Goal: Task Accomplishment & Management: Manage account settings

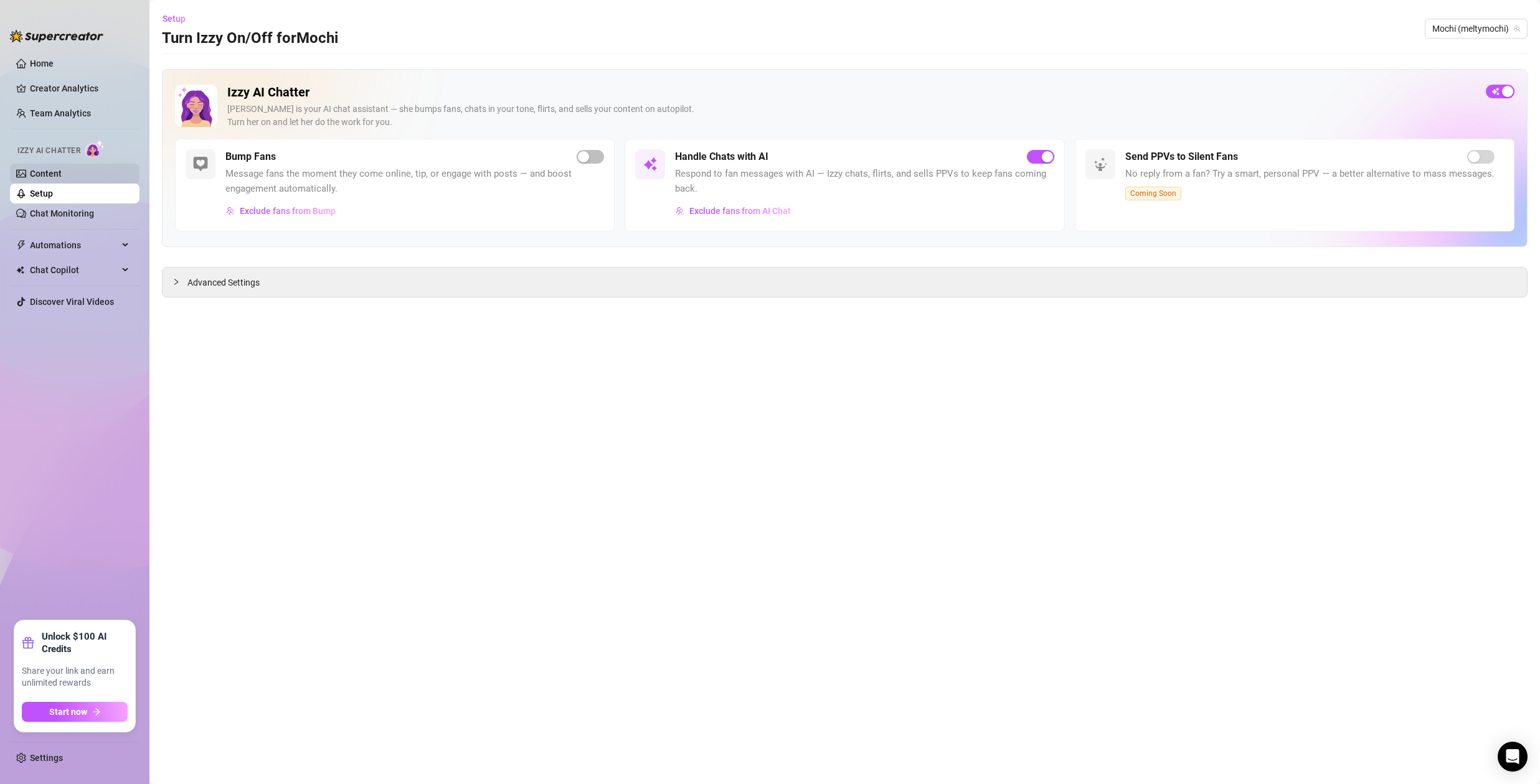
click at [48, 169] on link "Content" at bounding box center [46, 174] width 31 height 10
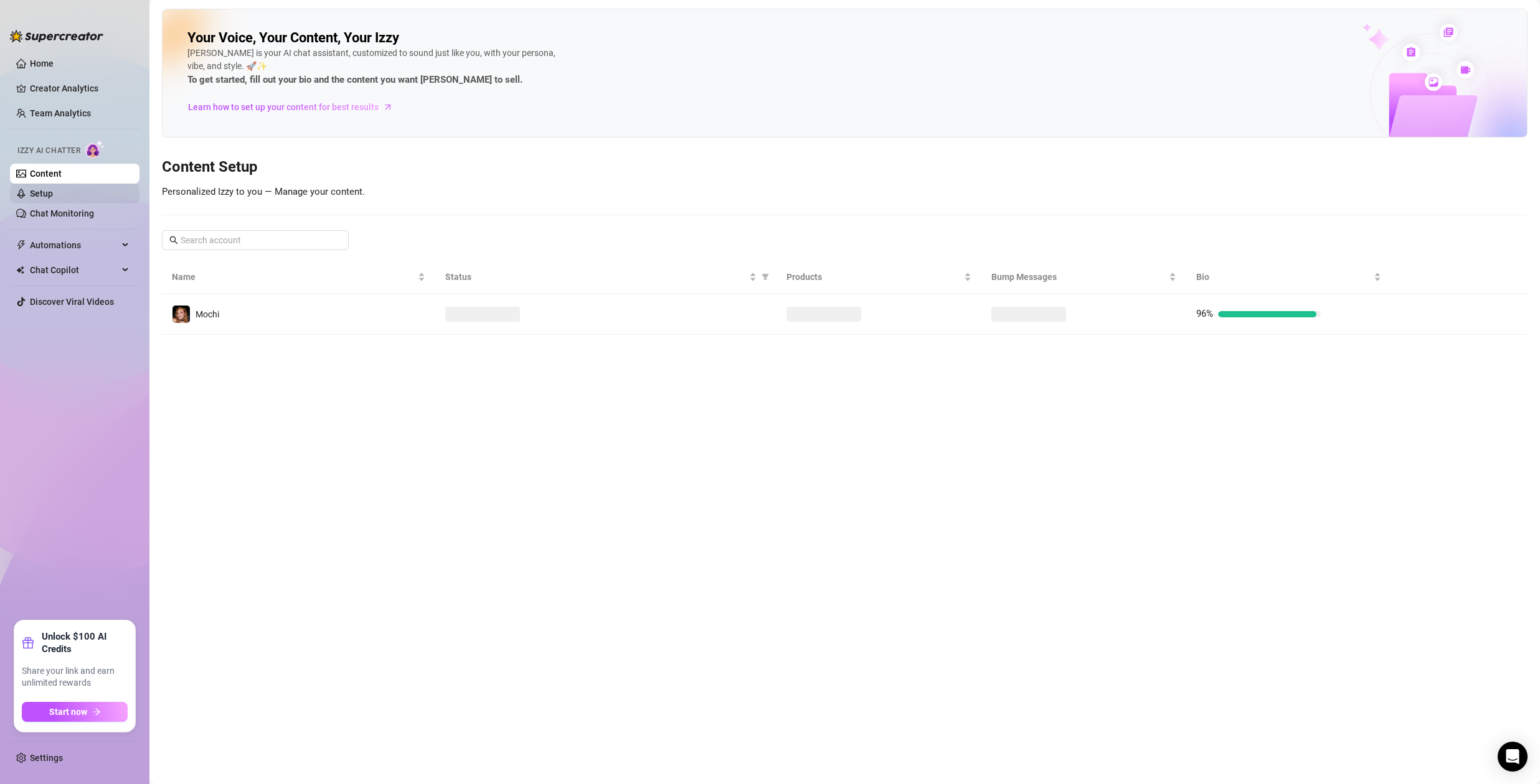
click at [53, 189] on link "Setup" at bounding box center [42, 194] width 23 height 10
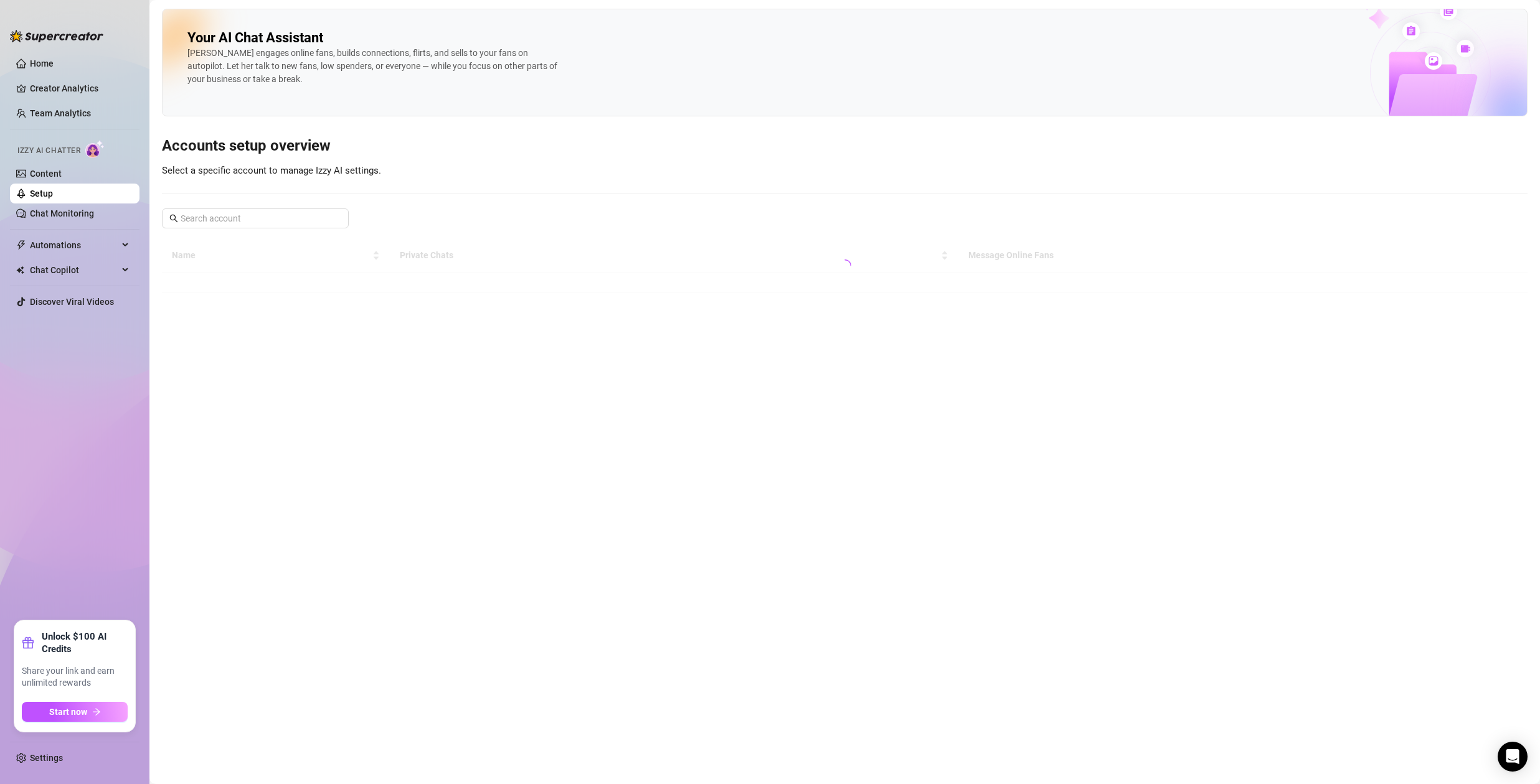
click at [71, 99] on ul "Home Creator Analytics Team Analytics Izzy AI Chatter Content Setup Chat Monito…" at bounding box center [75, 332] width 130 height 567
click at [77, 111] on link "Team Analytics" at bounding box center [60, 114] width 61 height 10
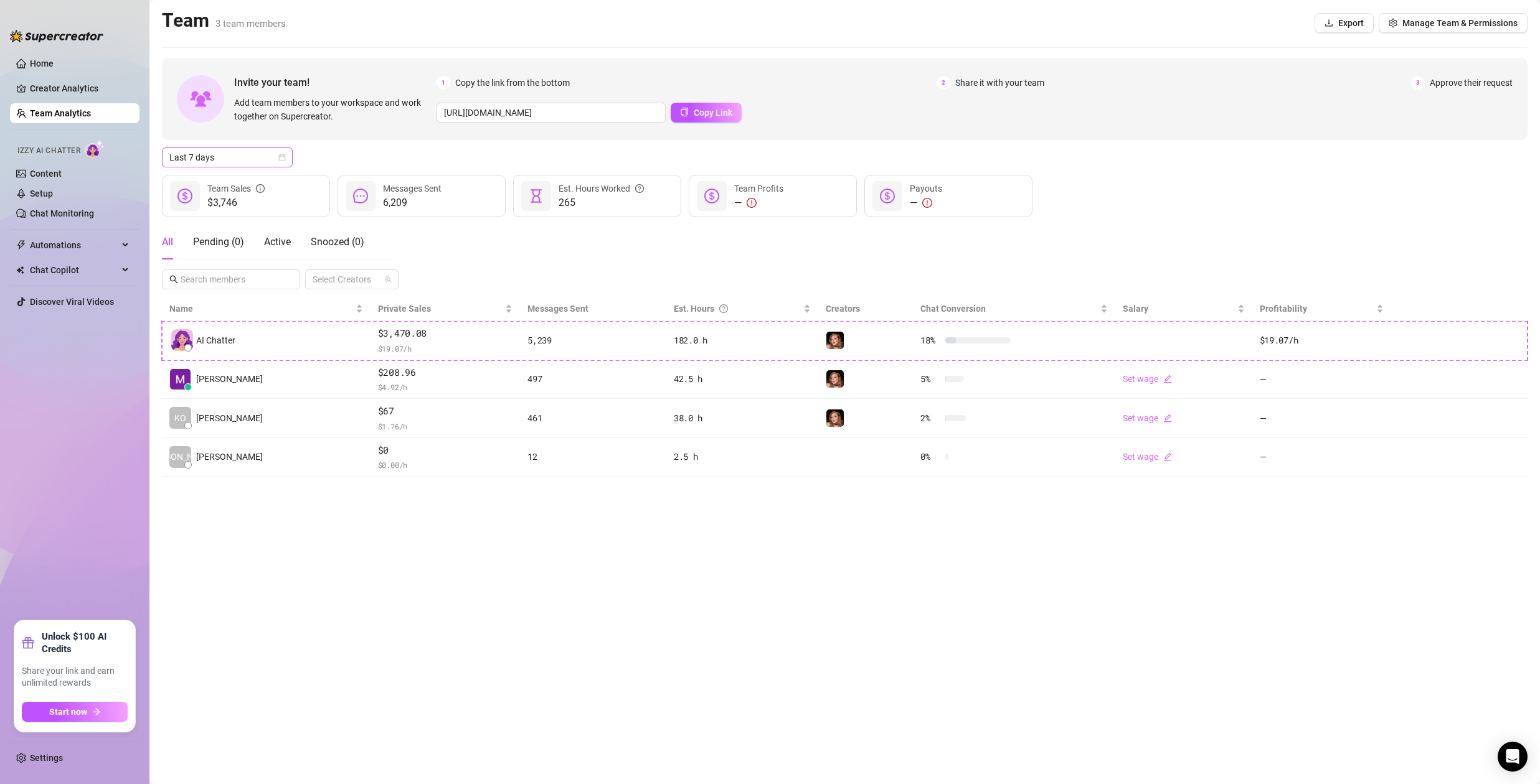
click at [252, 150] on span "Last 7 days" at bounding box center [227, 157] width 116 height 19
click at [216, 224] on div "Last 30 days" at bounding box center [227, 222] width 111 height 13
click at [229, 153] on span "Last 30 days" at bounding box center [227, 157] width 116 height 19
click at [217, 200] on div "Last 7 days" at bounding box center [227, 202] width 111 height 13
click at [244, 160] on span "Last 7 days" at bounding box center [227, 157] width 116 height 19
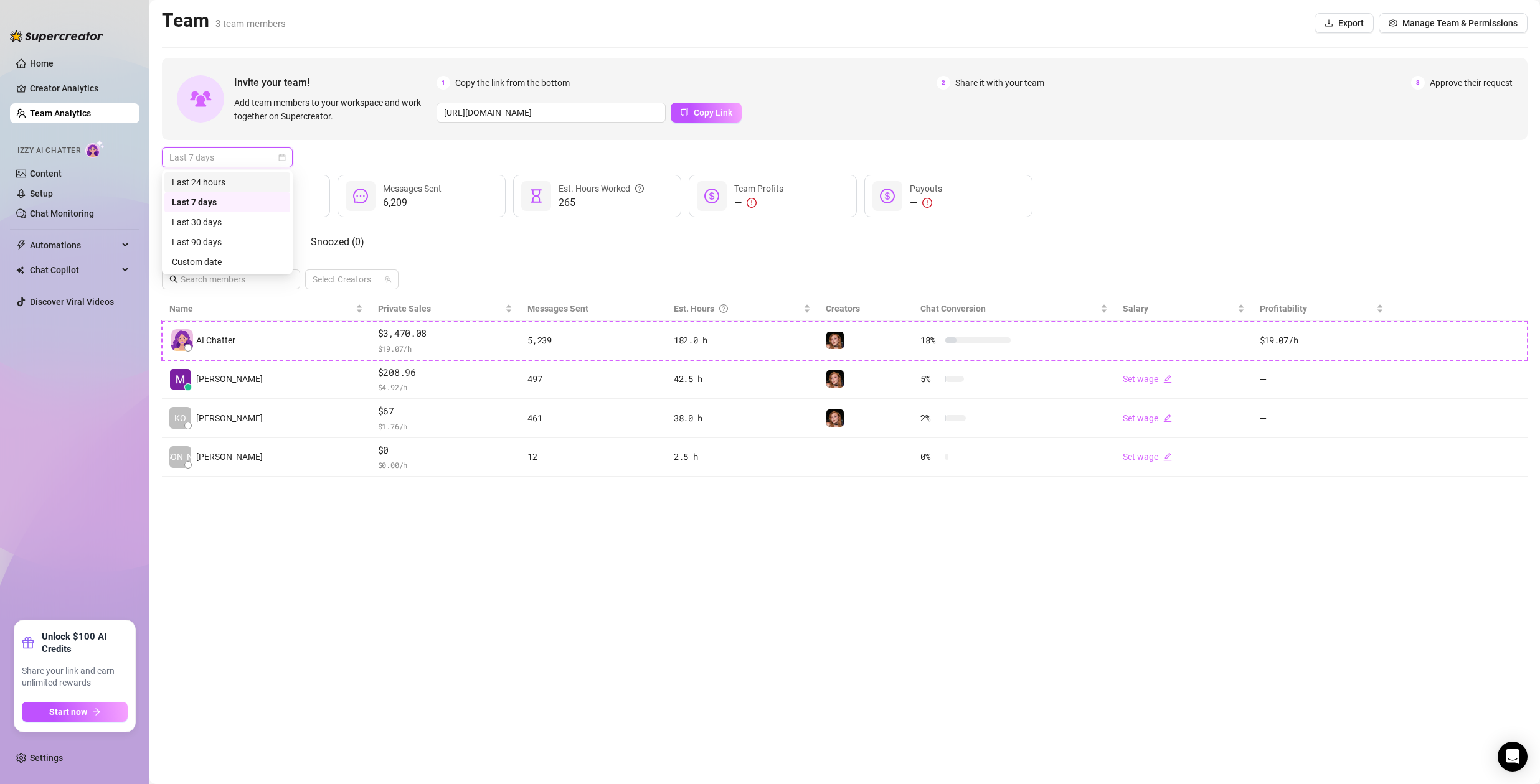
click at [241, 183] on div "Last 24 hours" at bounding box center [227, 182] width 111 height 13
click at [269, 157] on span "Last 24 hours" at bounding box center [227, 157] width 116 height 19
click at [247, 207] on div "Last 7 days" at bounding box center [227, 202] width 111 height 13
click at [288, 657] on main "Team 3 team members Export Manage Team & Permissions Invite your team! Add team…" at bounding box center [845, 392] width 1391 height 784
click at [46, 189] on link "Setup" at bounding box center [42, 194] width 23 height 10
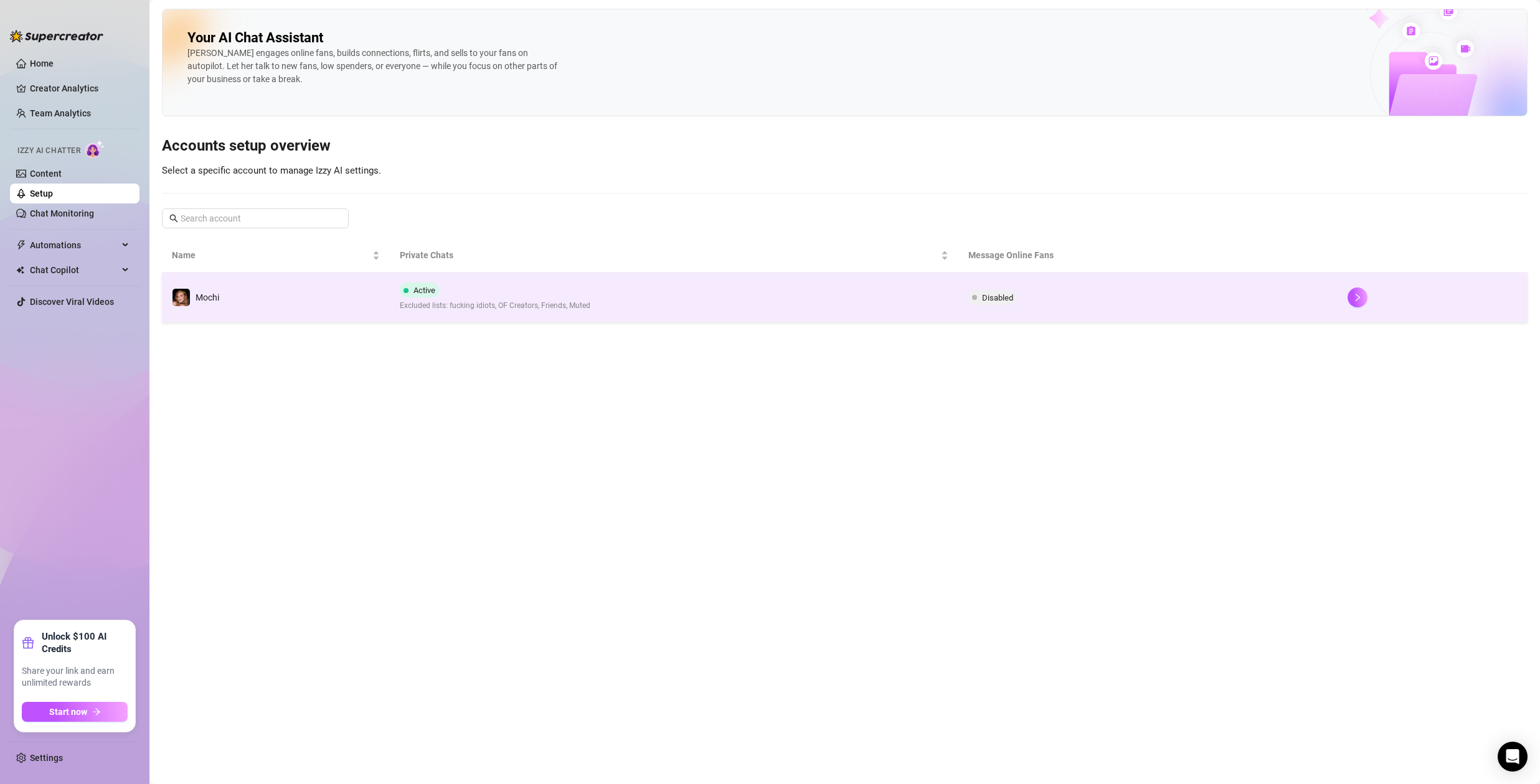
click at [572, 280] on td "Active Excluded lists: fucking idiots, OF Creators, Friends, Muted" at bounding box center [674, 298] width 569 height 50
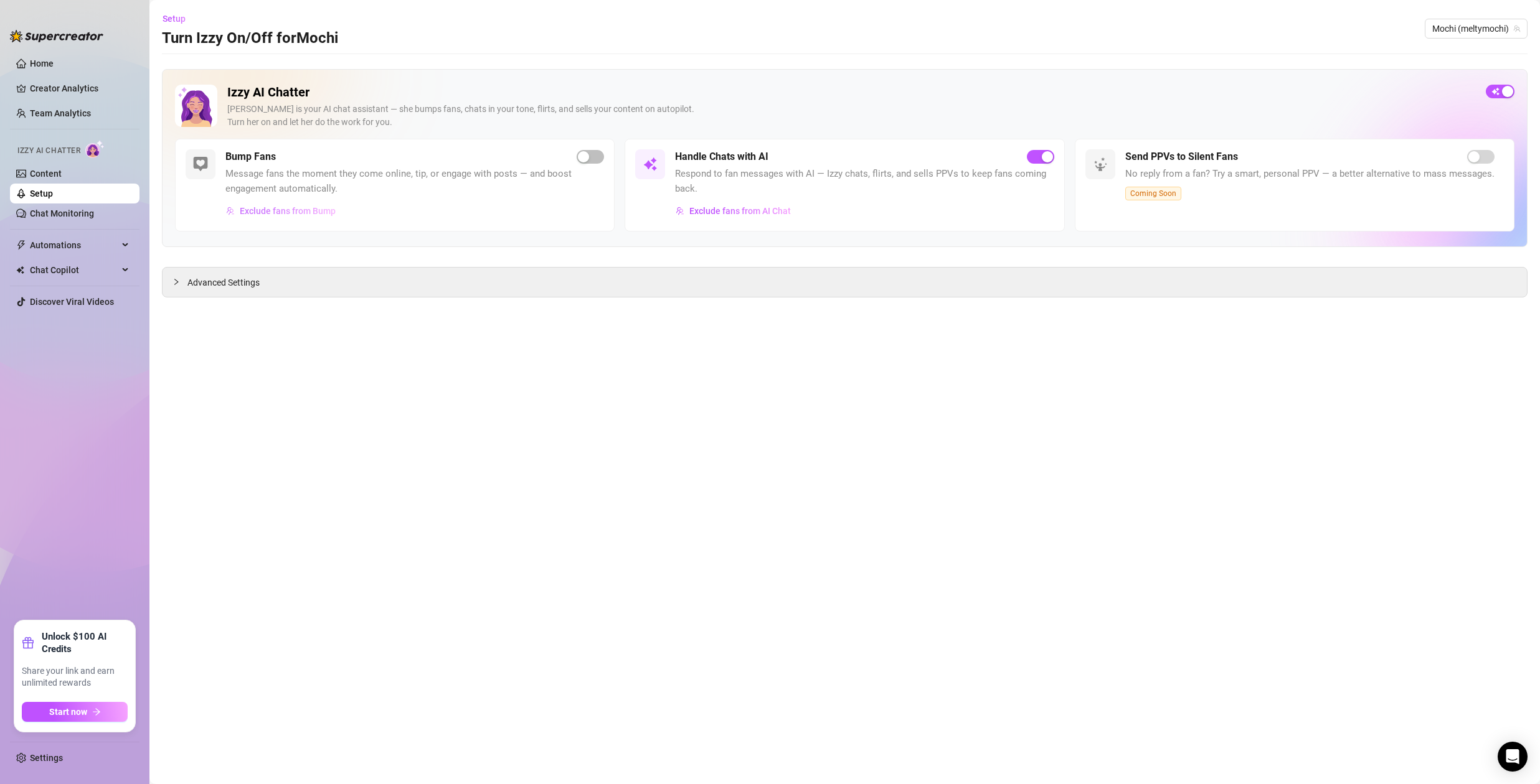
click at [295, 212] on span "Exclude fans from Bump" at bounding box center [288, 211] width 96 height 10
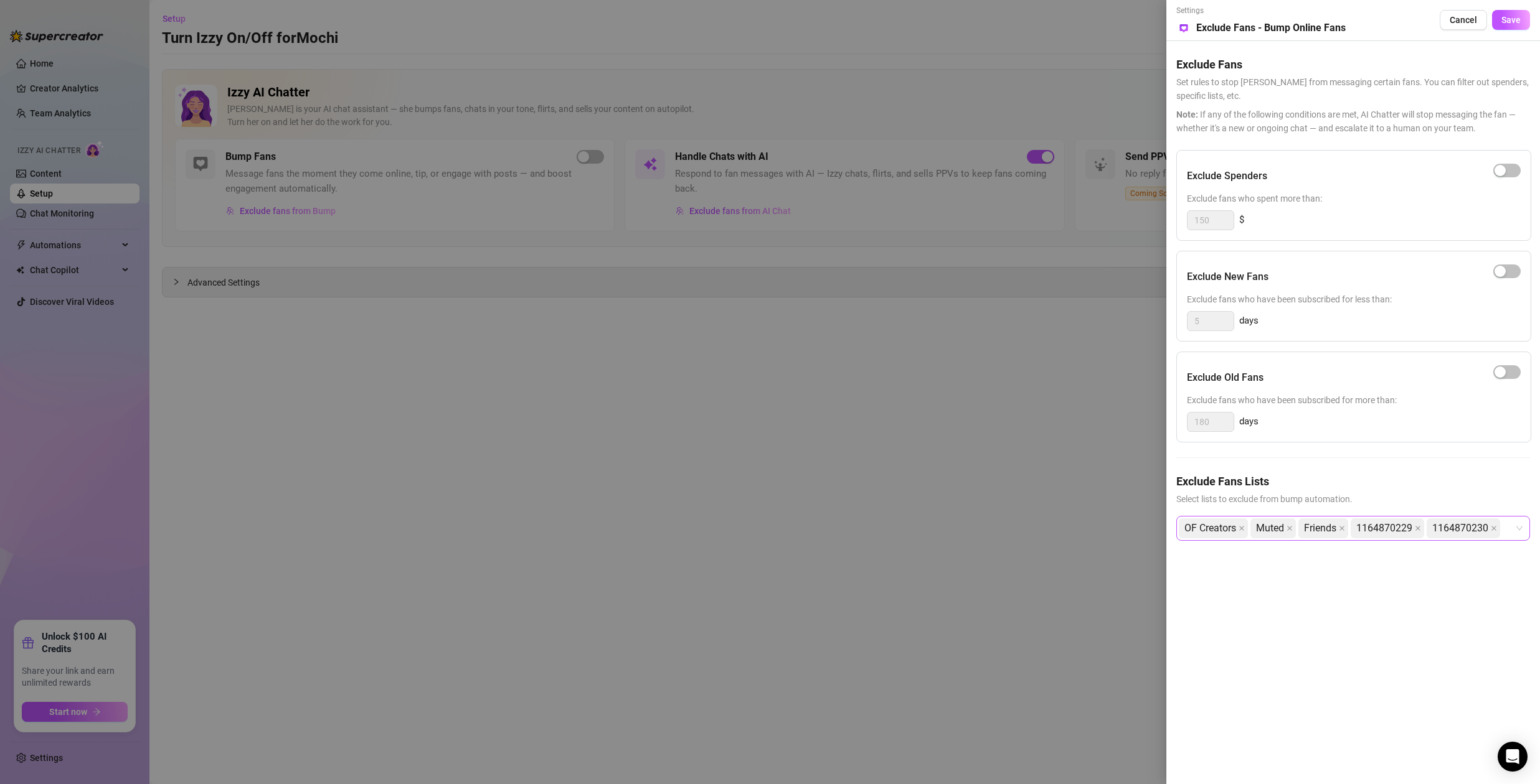
click at [1521, 529] on div "OF Creators Muted Friends 1164870229 1164870230" at bounding box center [1353, 528] width 354 height 25
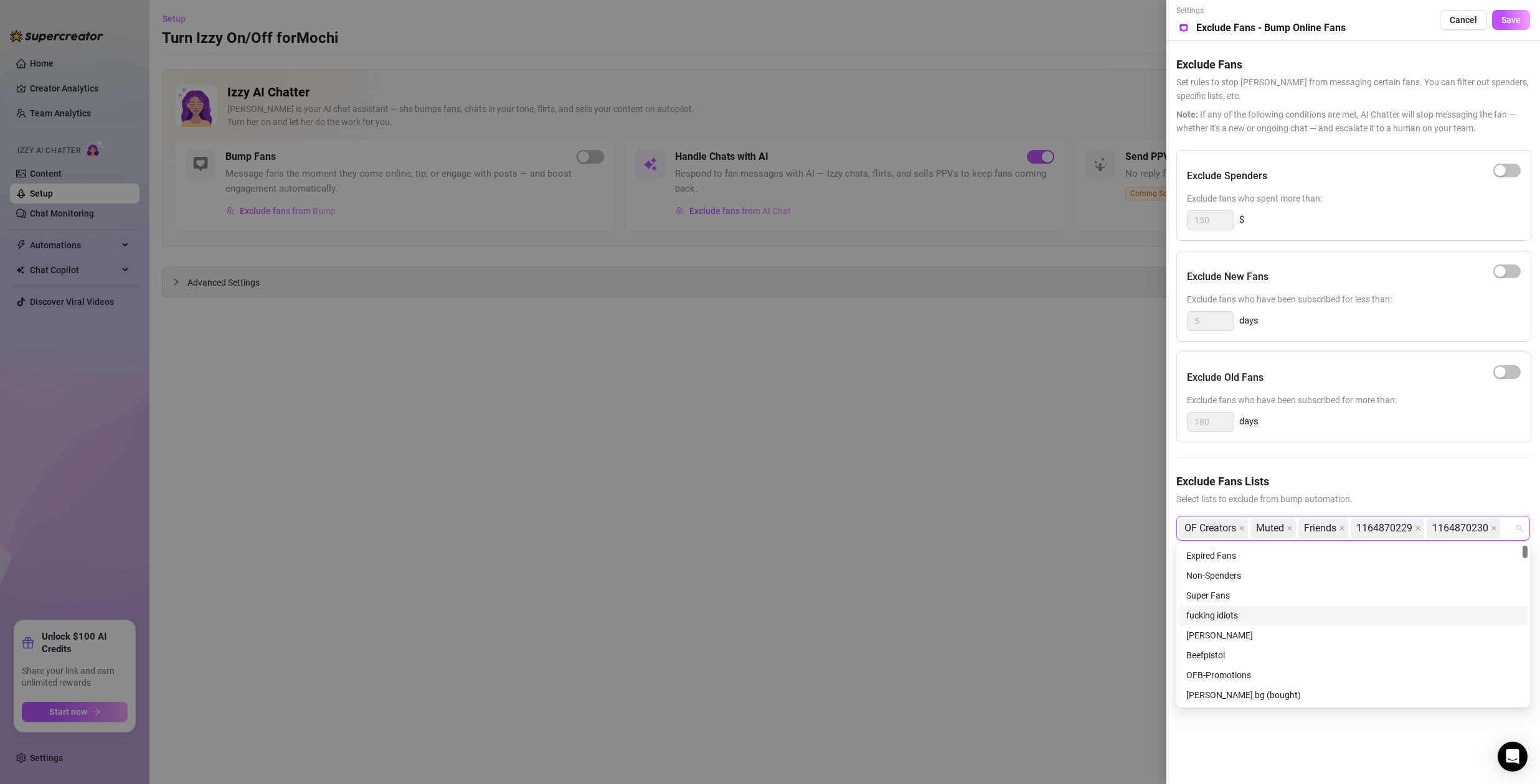
click at [1233, 617] on div "fucking idiots" at bounding box center [1353, 615] width 334 height 13
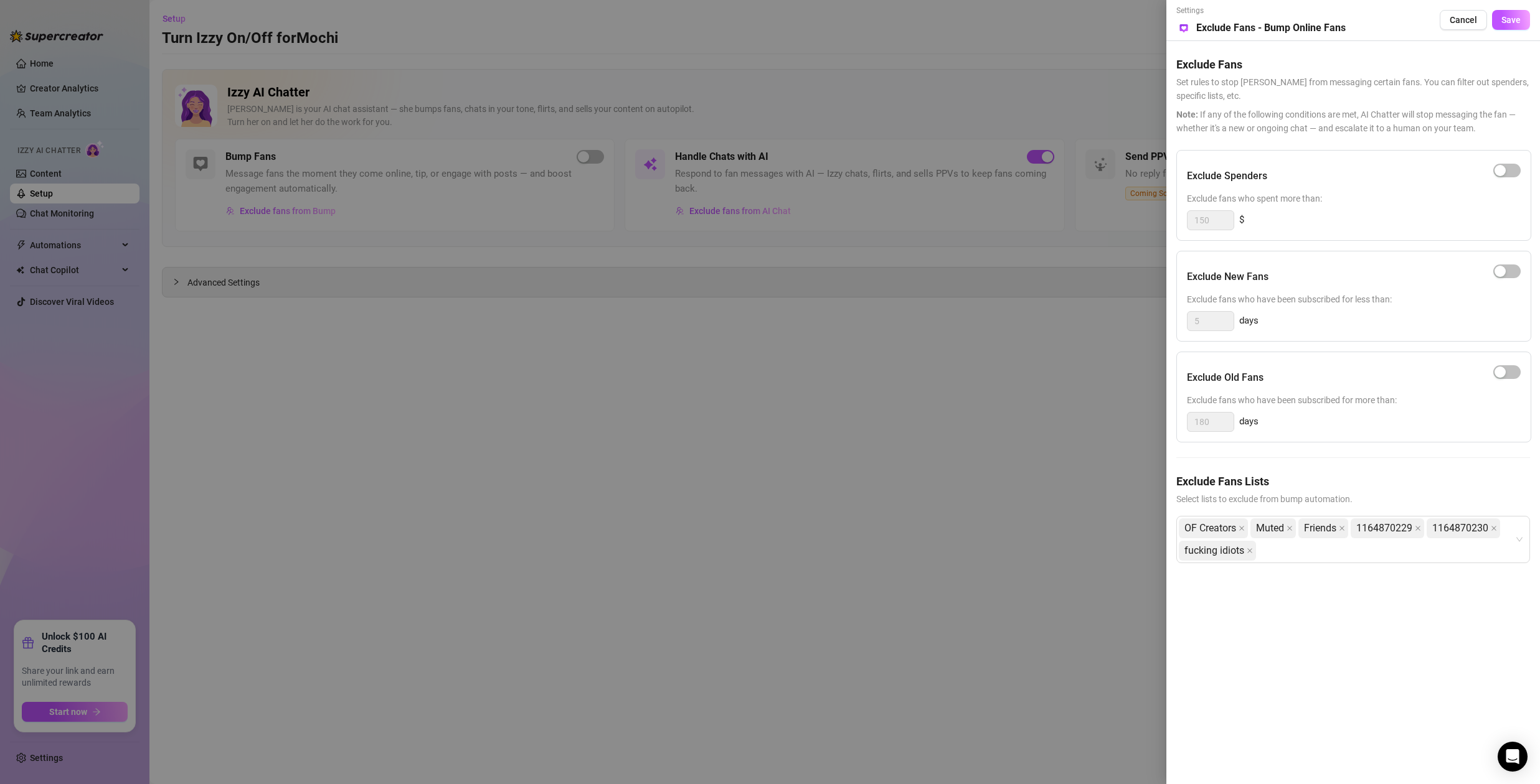
click at [949, 534] on div at bounding box center [770, 392] width 1540 height 784
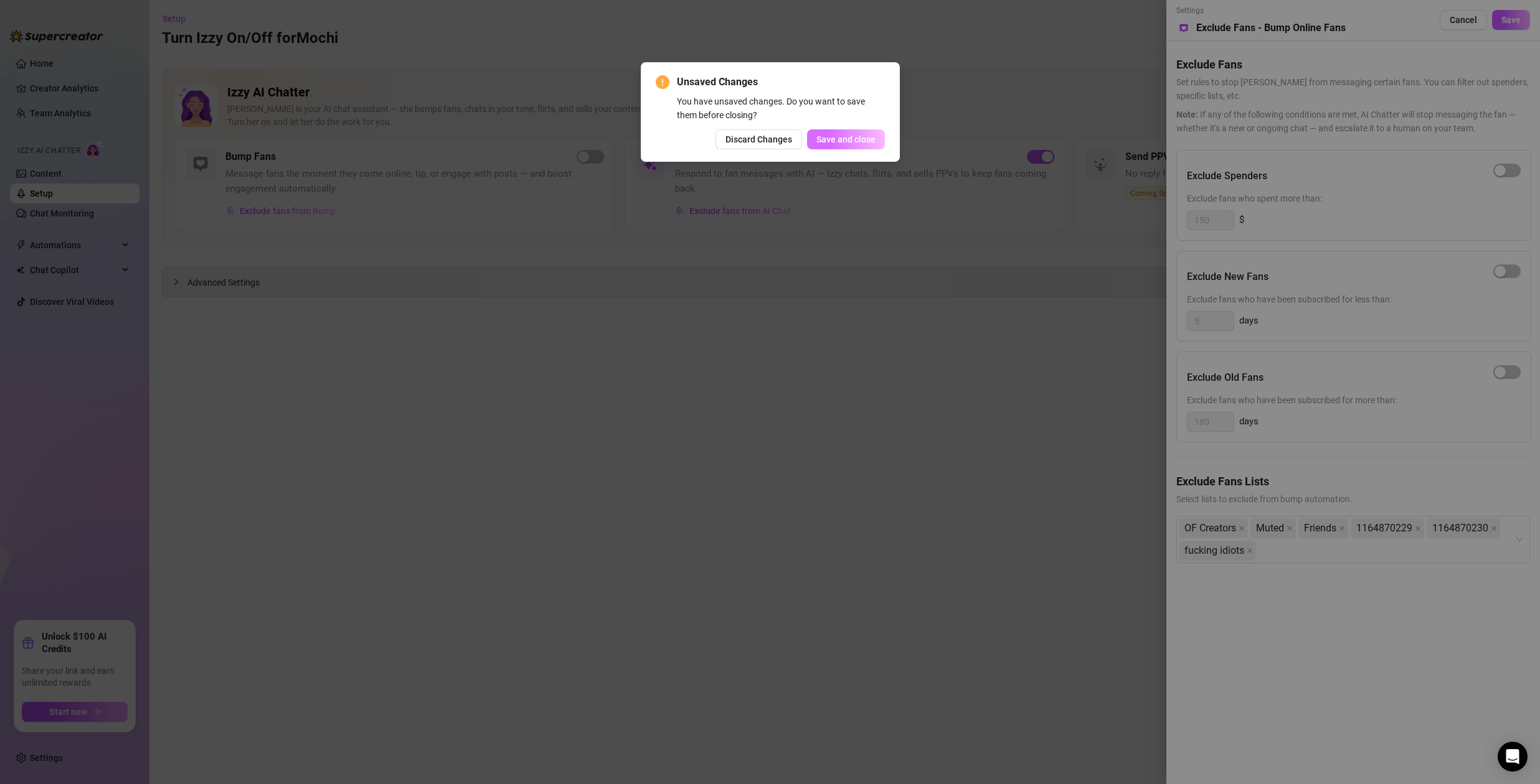
click at [831, 144] on span "Save and close" at bounding box center [846, 140] width 59 height 10
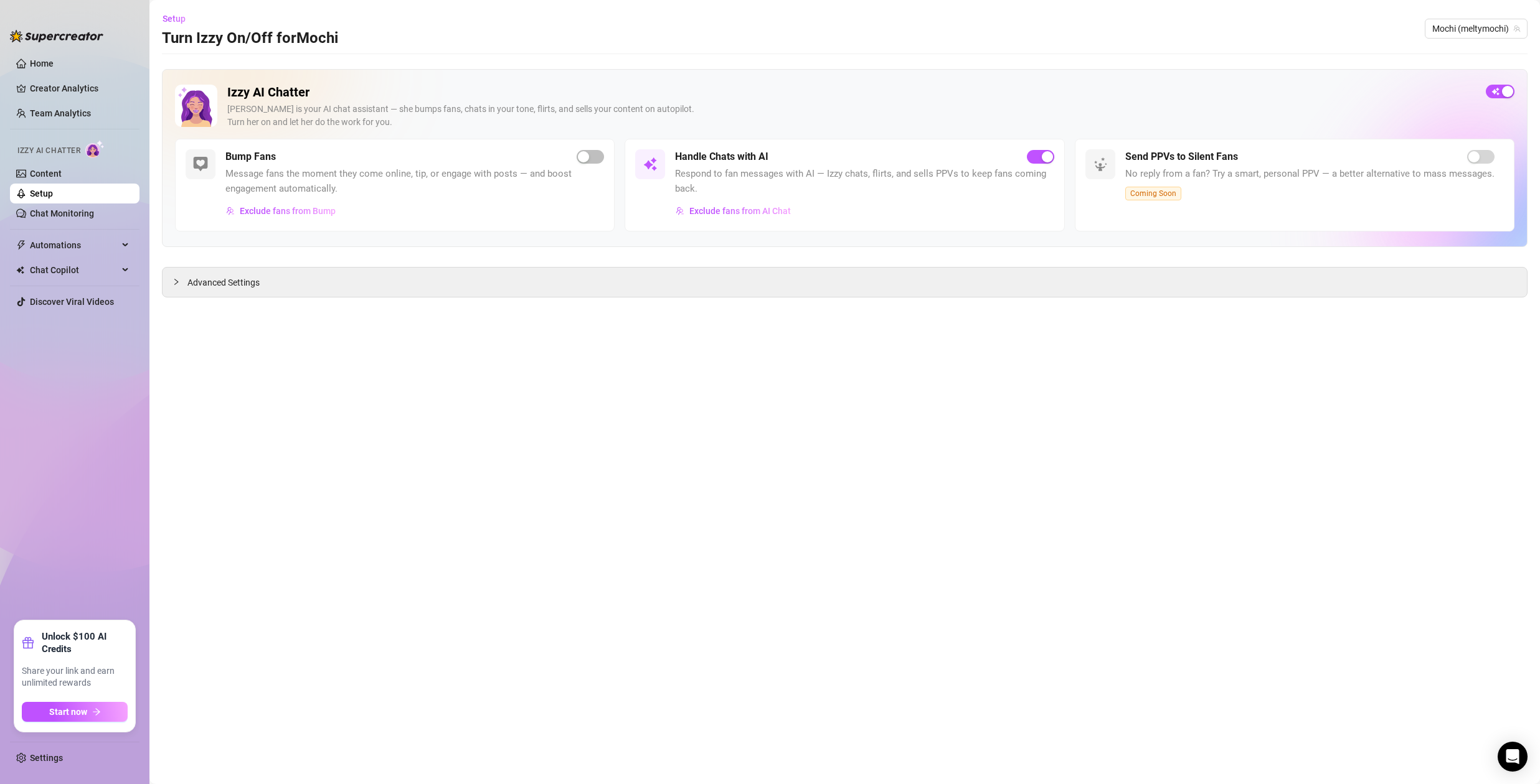
click at [195, 278] on span "Advanced Settings" at bounding box center [223, 282] width 73 height 13
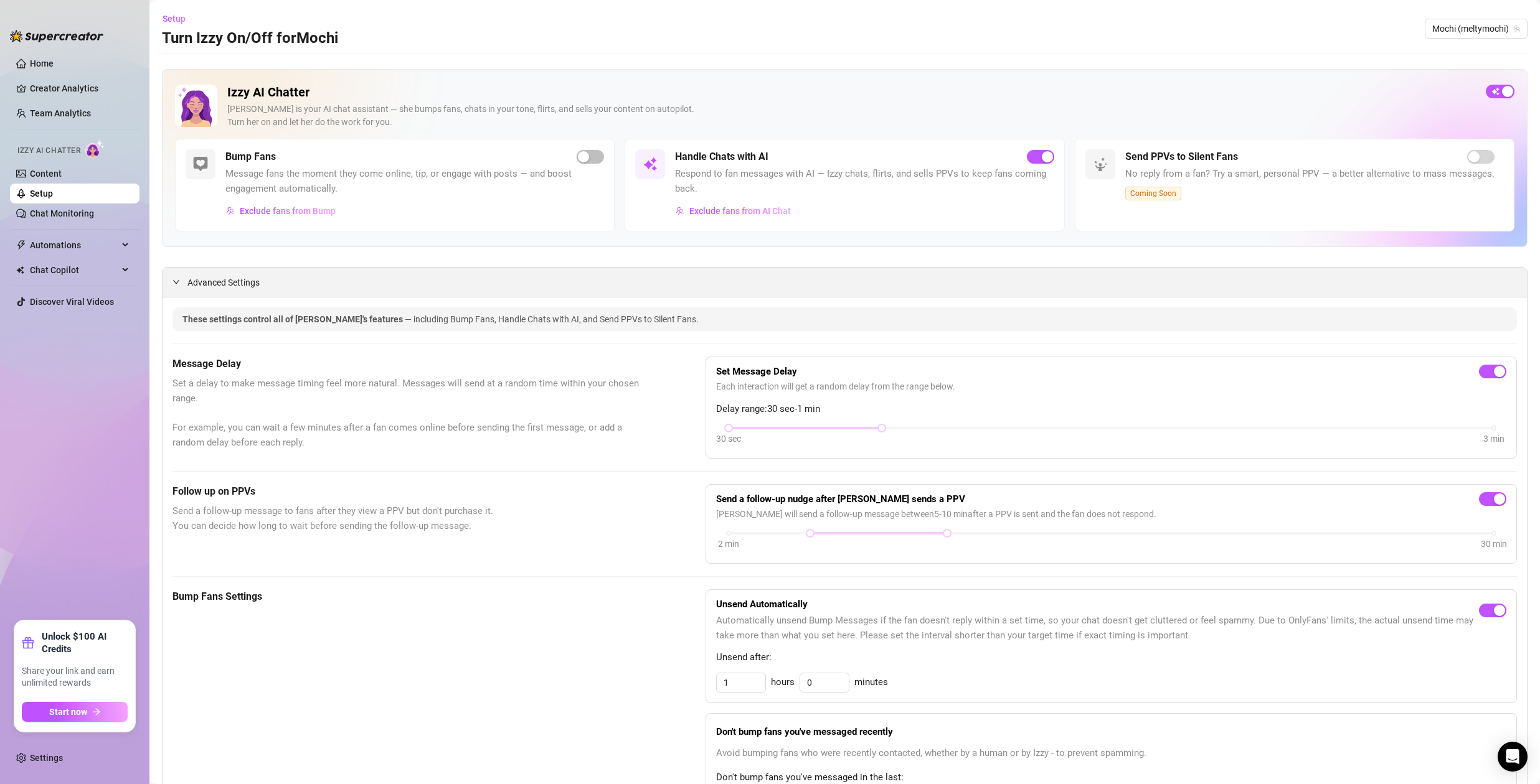
click at [196, 282] on span "Advanced Settings" at bounding box center [223, 282] width 73 height 13
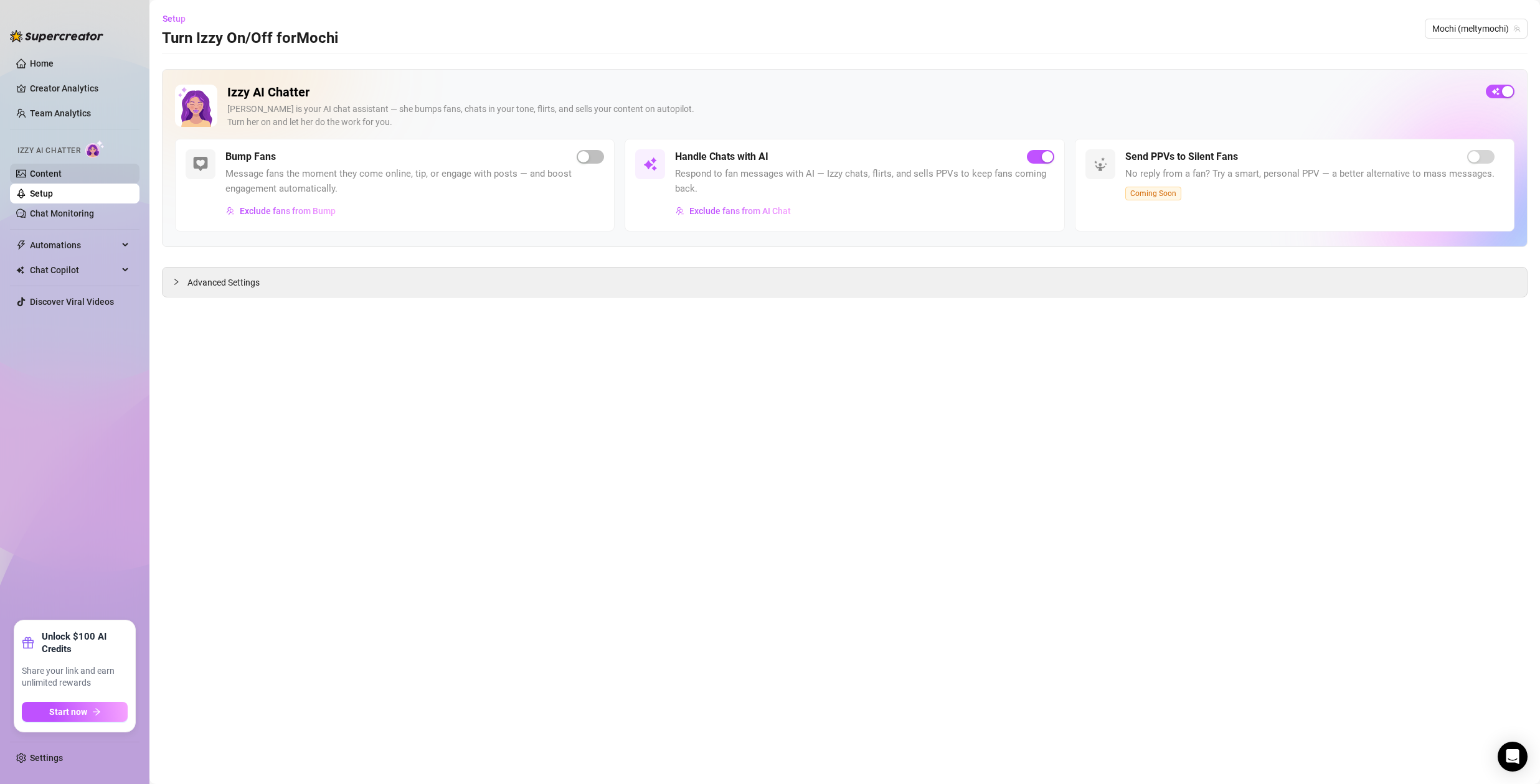
click at [44, 169] on link "Content" at bounding box center [46, 174] width 31 height 10
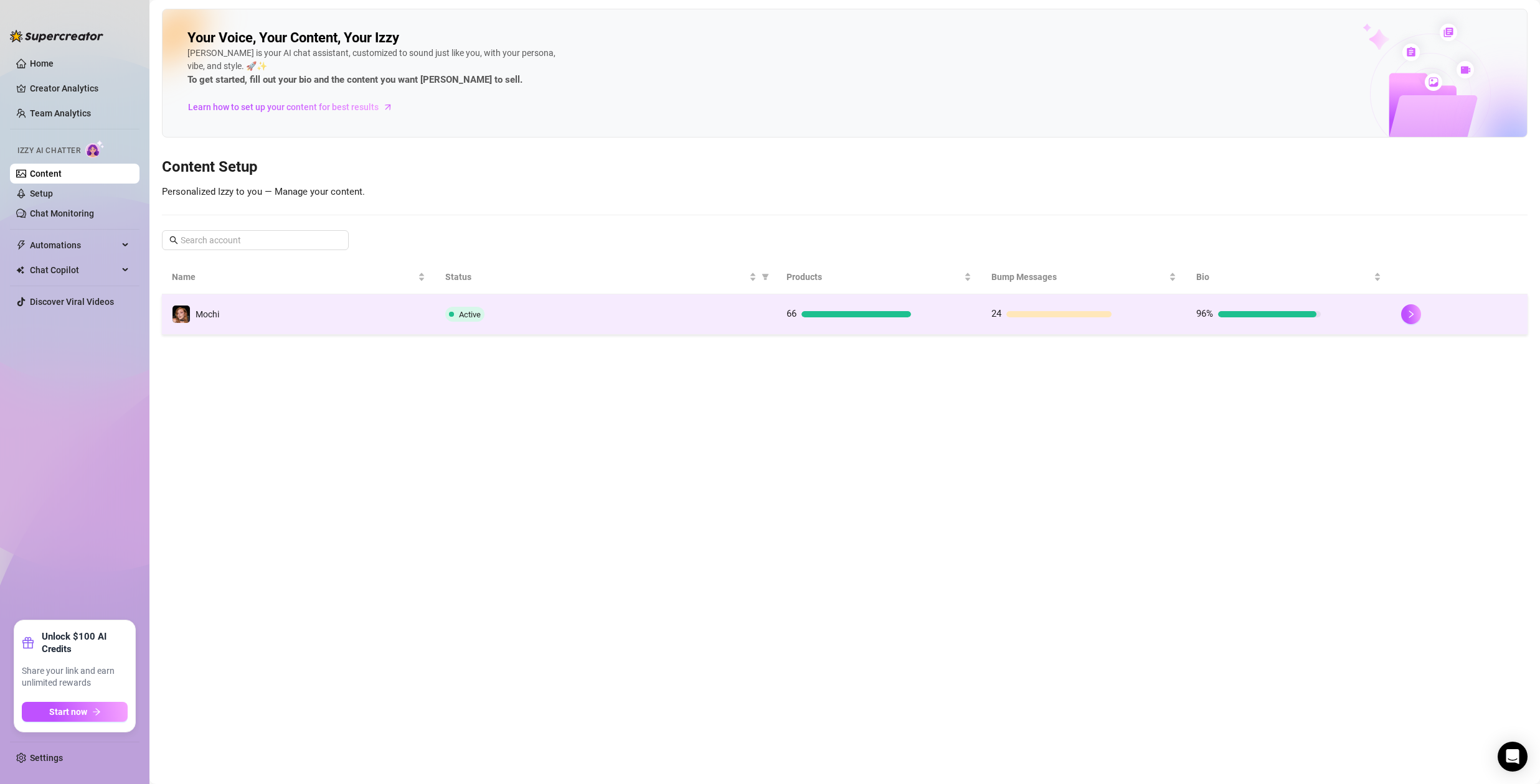
click at [625, 309] on div "Active" at bounding box center [606, 314] width 322 height 15
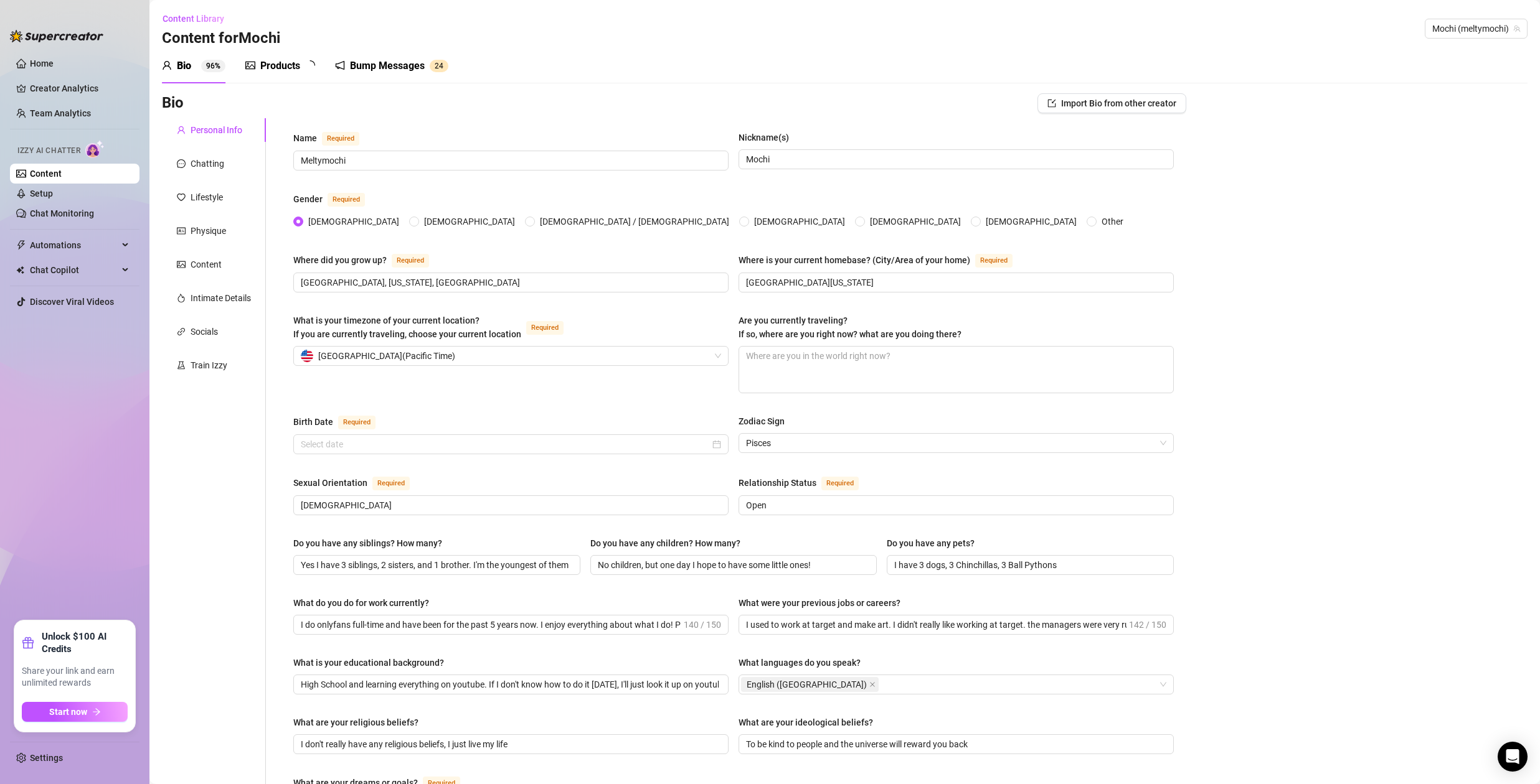
radio input "true"
type input "[DATE]"
click at [64, 112] on link "Team Analytics" at bounding box center [60, 114] width 61 height 10
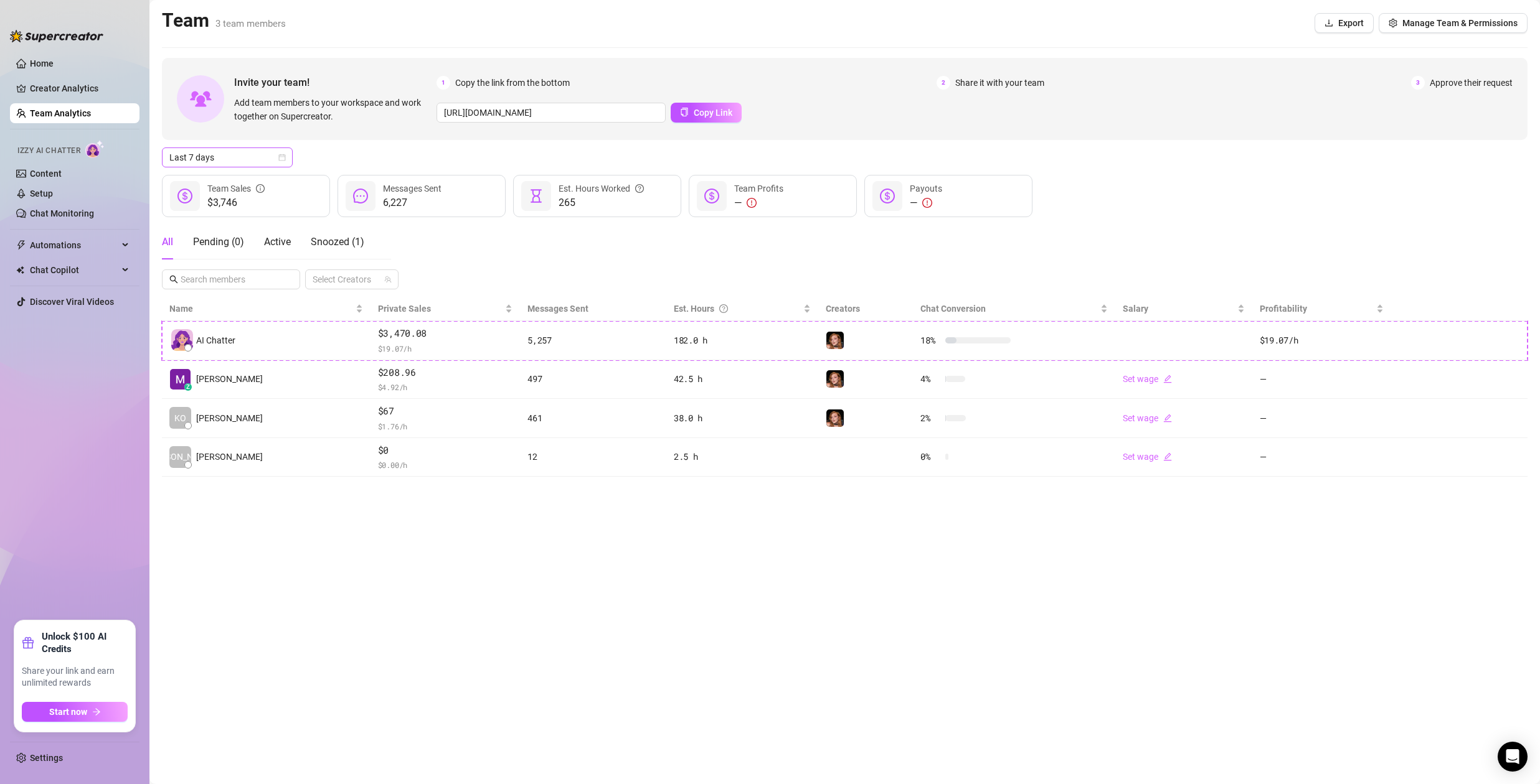
click at [263, 157] on span "Last 7 days" at bounding box center [227, 157] width 116 height 19
click at [239, 222] on div "Last 30 days" at bounding box center [227, 222] width 111 height 13
click at [35, 760] on link "Settings" at bounding box center [46, 758] width 33 height 10
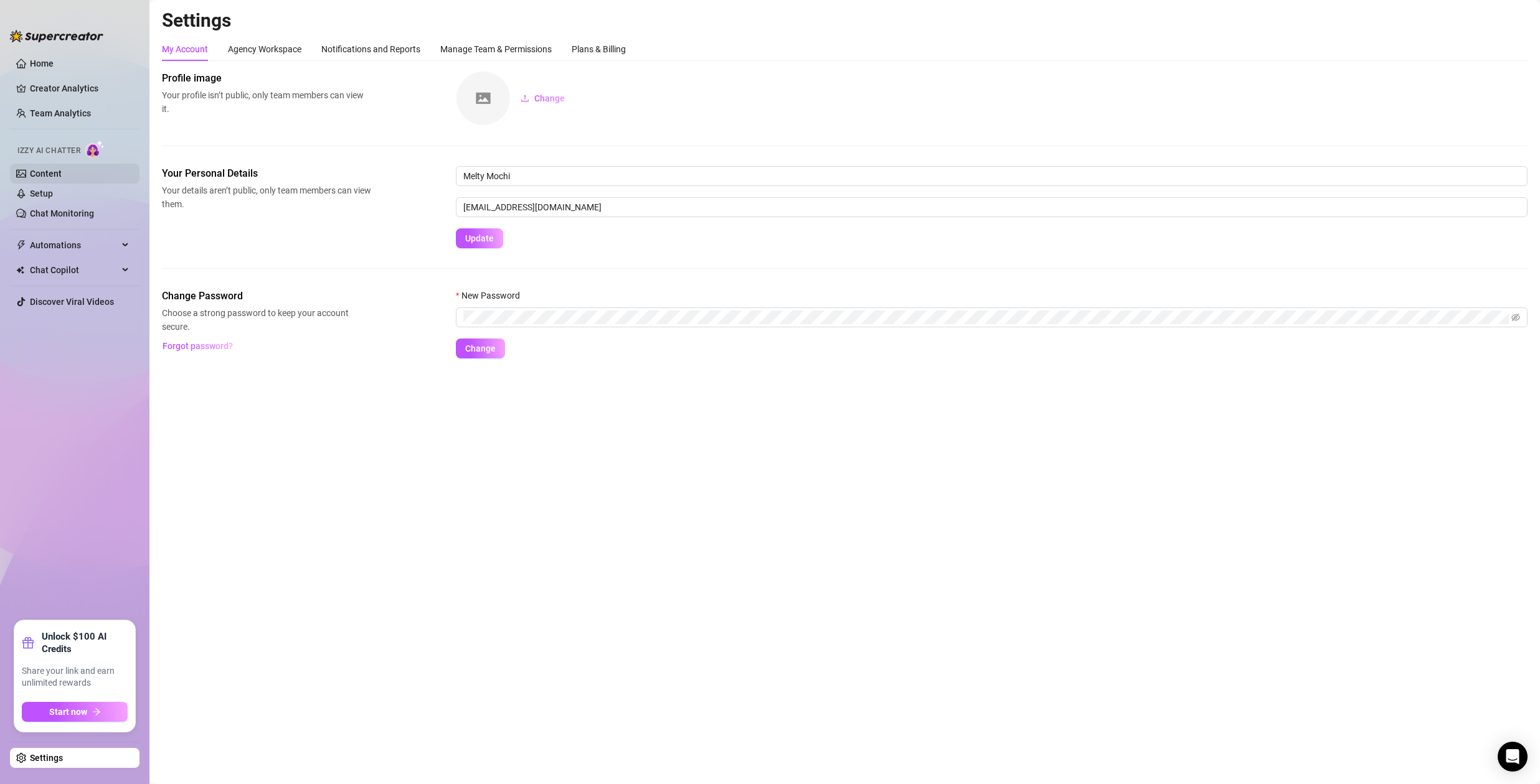
drag, startPoint x: 40, startPoint y: 172, endPoint x: 76, endPoint y: 180, distance: 36.9
click at [40, 173] on link "Content" at bounding box center [46, 174] width 31 height 10
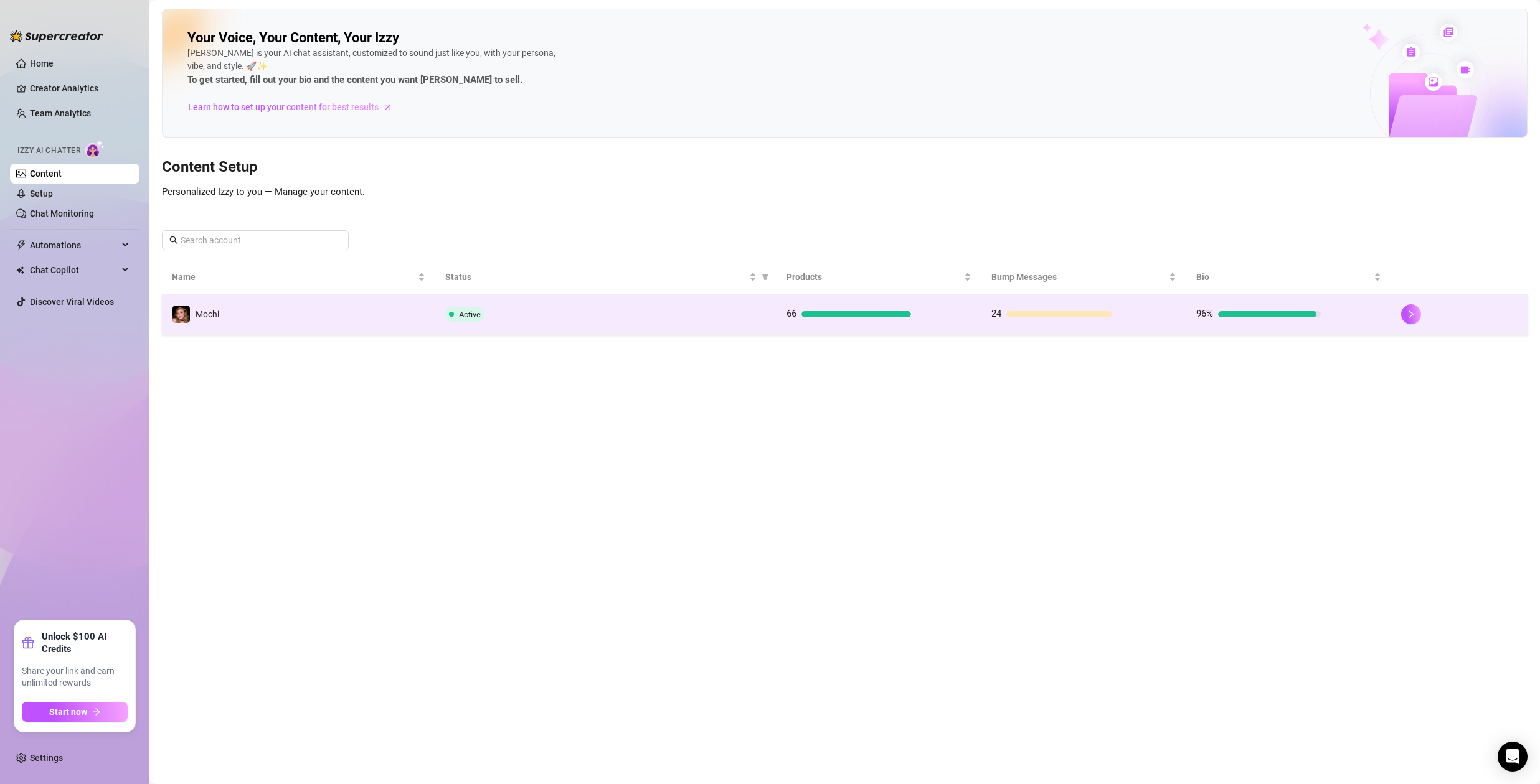
click at [617, 317] on div "Active" at bounding box center [606, 314] width 322 height 15
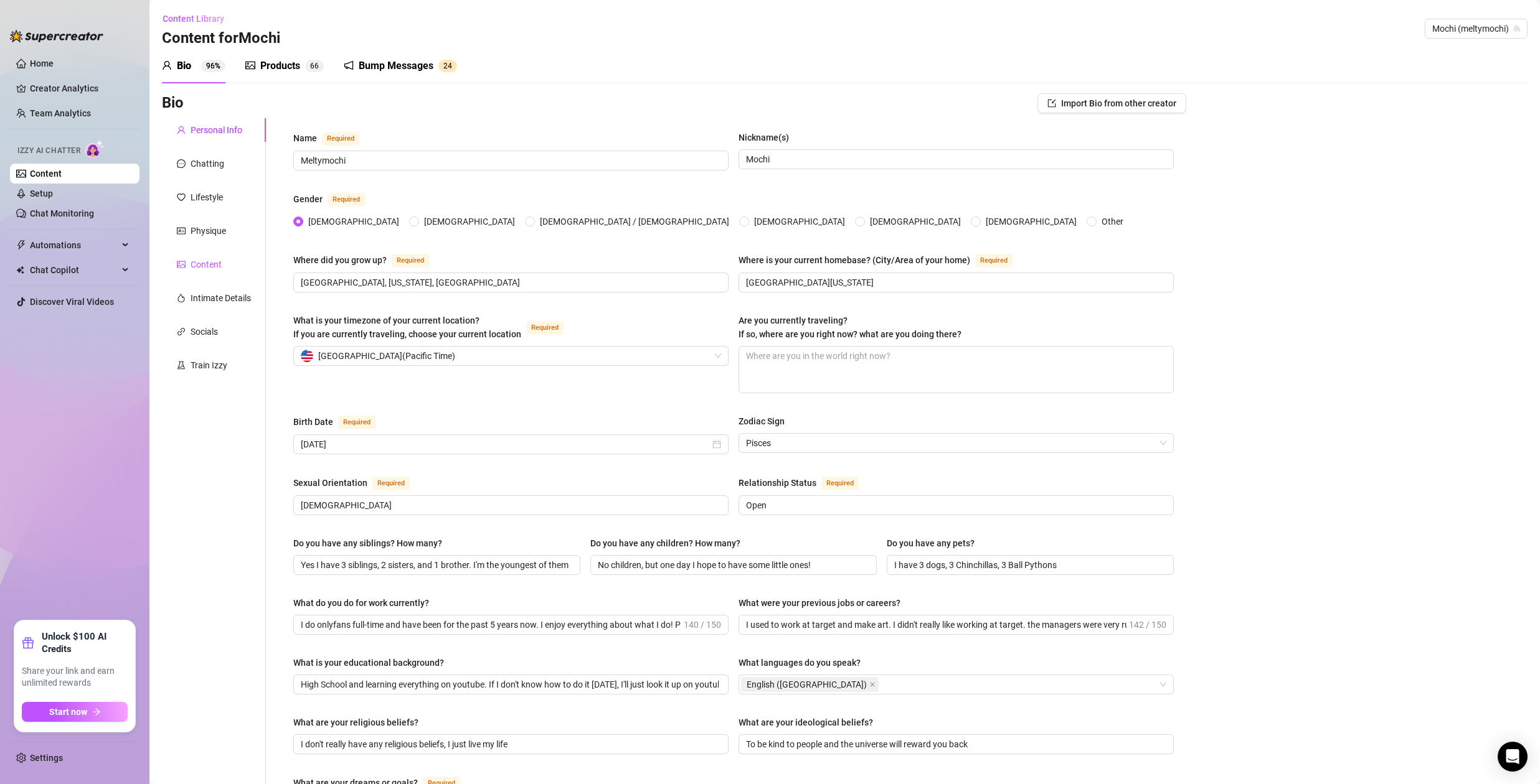
click at [204, 263] on div "Content" at bounding box center [206, 264] width 31 height 13
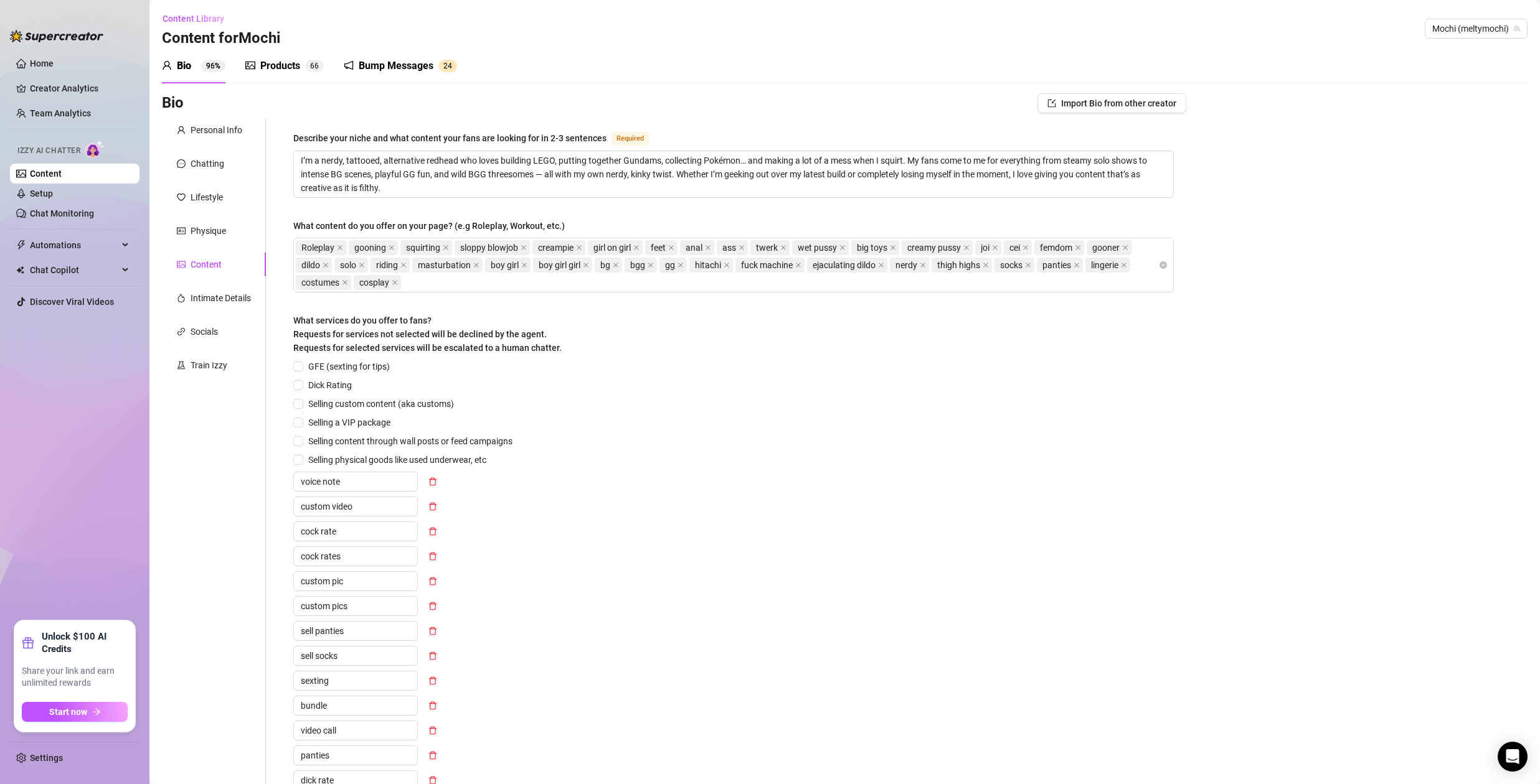
scroll to position [422, 0]
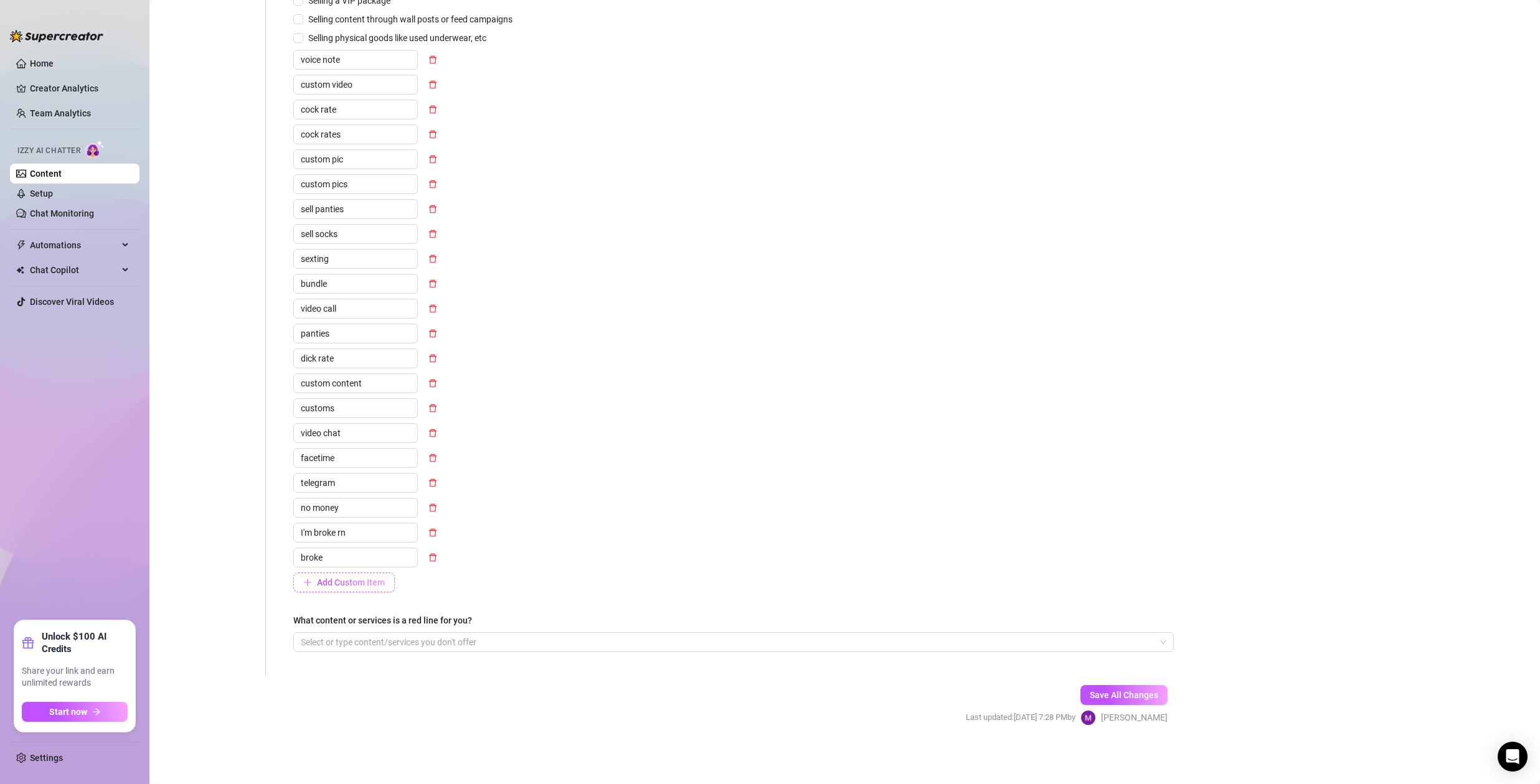
click at [343, 583] on span "Add Custom Item" at bounding box center [351, 583] width 68 height 10
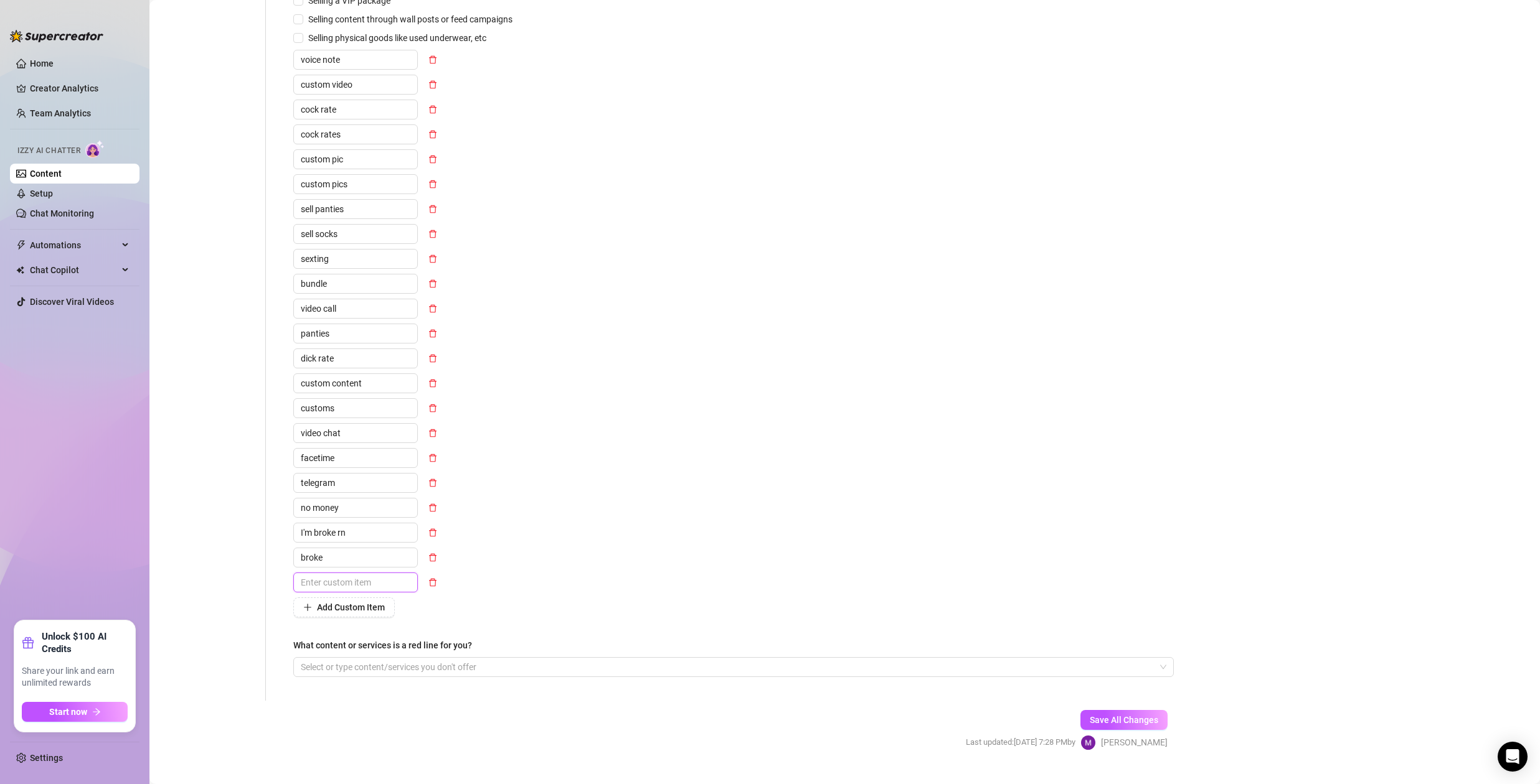
click at [365, 588] on input "text" at bounding box center [356, 583] width 125 height 20
type input "money"
click at [359, 609] on span "Add Custom Item" at bounding box center [351, 608] width 68 height 10
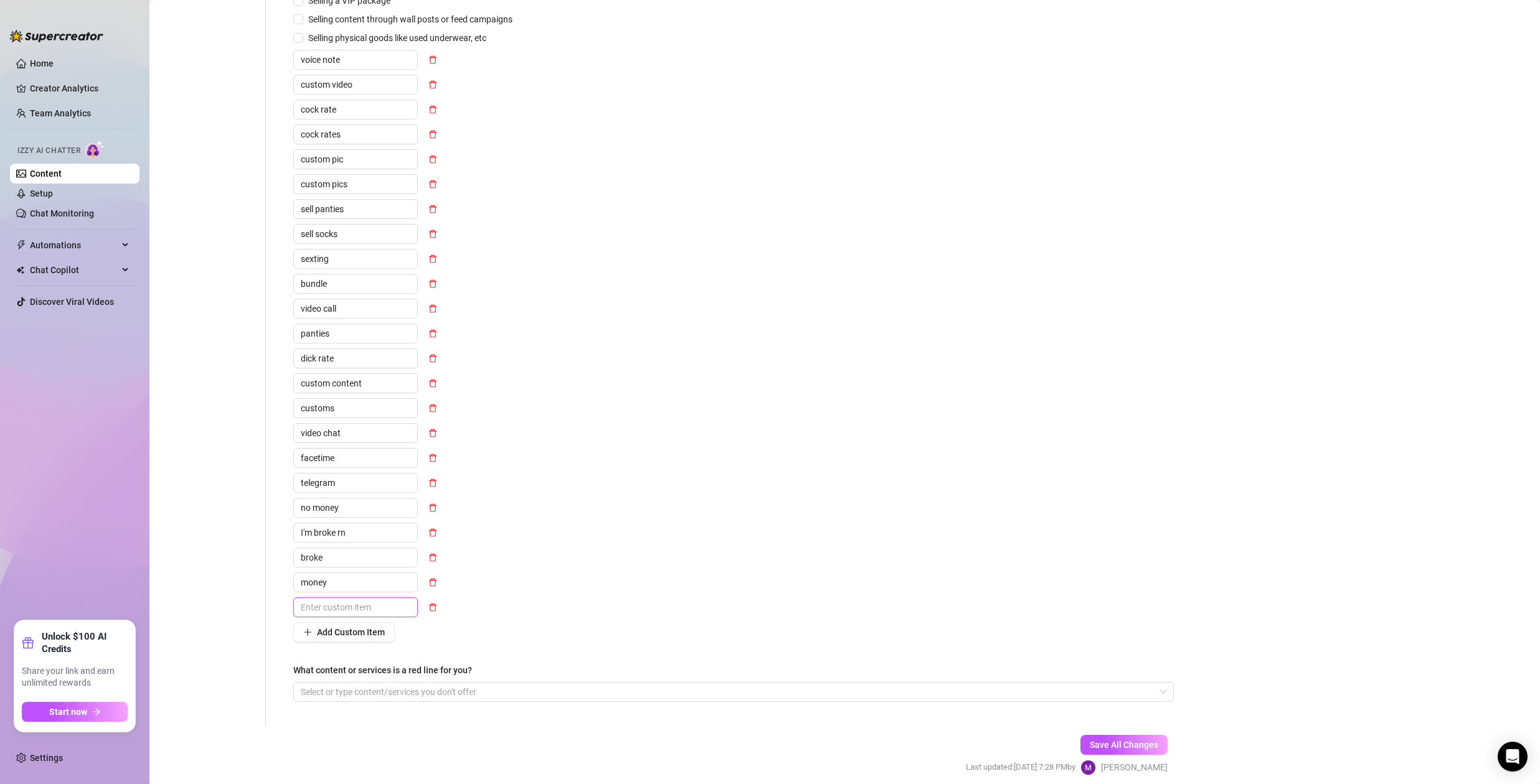
click at [329, 613] on input "text" at bounding box center [356, 607] width 125 height 20
type input "disability"
click at [245, 586] on div "Personal Info Chatting Lifestyle Physique Content Intimate Details Socials Trai…" at bounding box center [214, 211] width 104 height 1030
click at [338, 633] on span "Add Custom Item" at bounding box center [351, 633] width 68 height 10
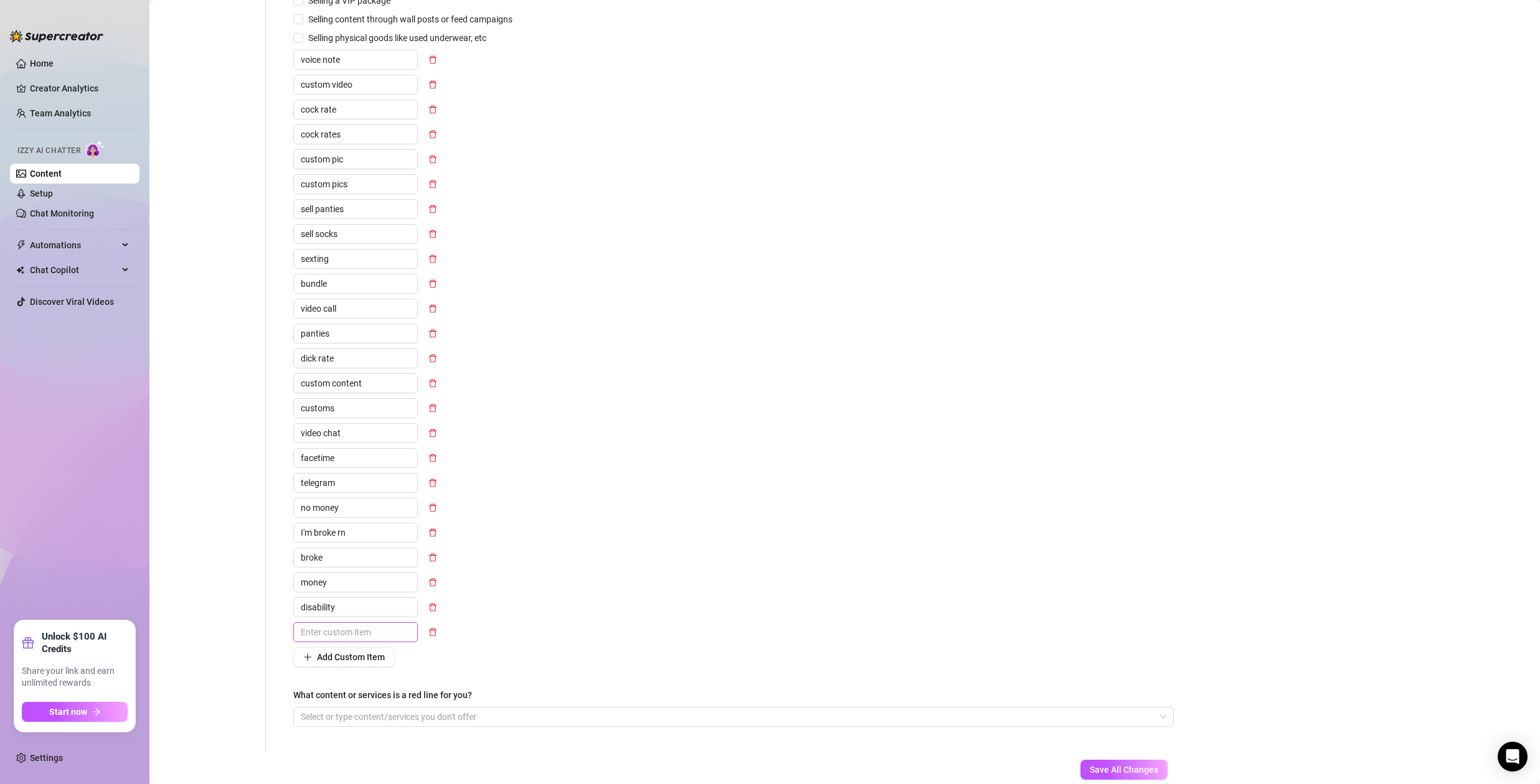
click at [342, 633] on input "text" at bounding box center [356, 632] width 125 height 20
type input "b"
click at [431, 631] on icon "delete" at bounding box center [433, 633] width 9 height 9
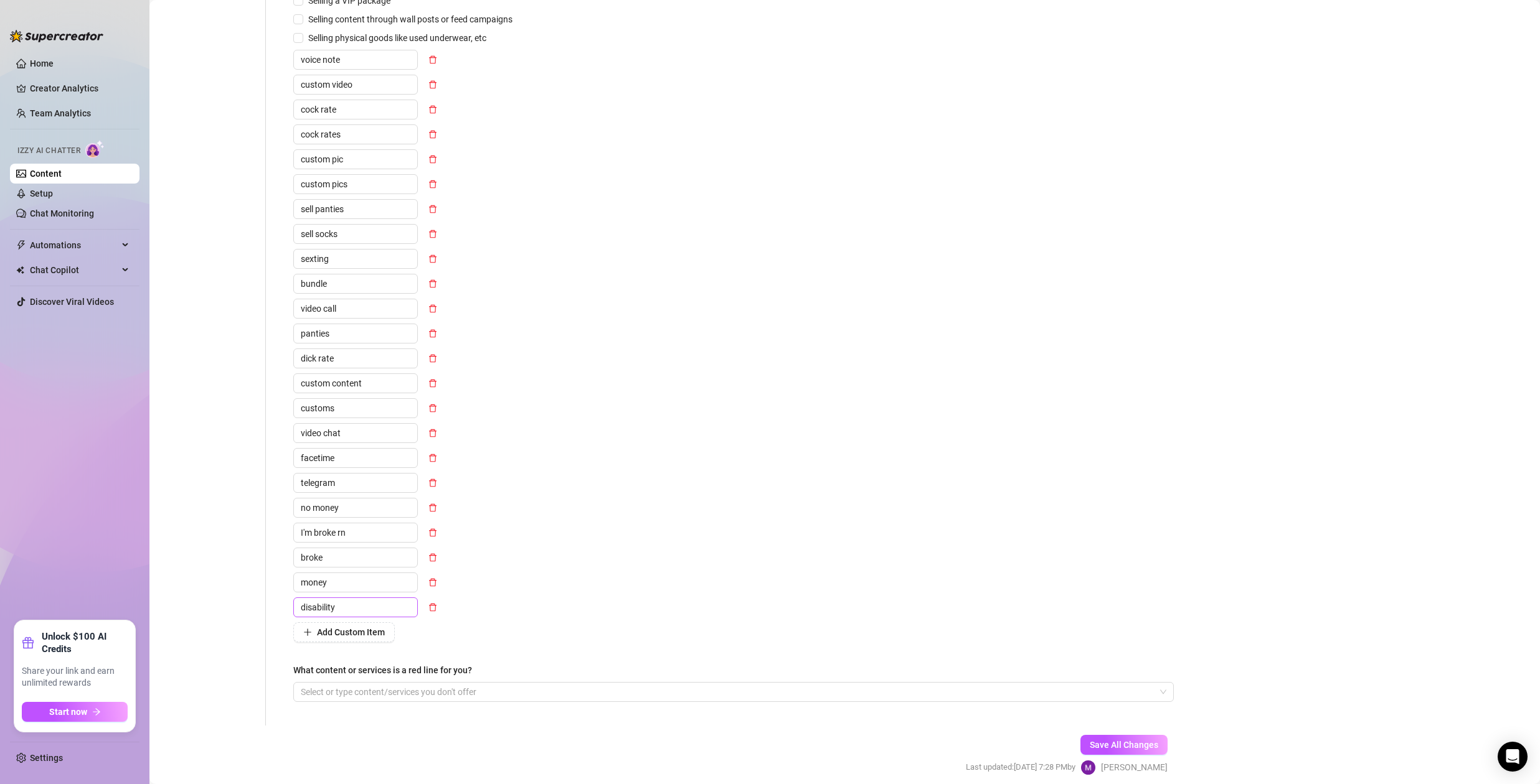
drag, startPoint x: 167, startPoint y: 545, endPoint x: 328, endPoint y: 609, distance: 173.3
click at [168, 544] on div "Personal Info Chatting Lifestyle Physique Content Intimate Details Socials Trai…" at bounding box center [214, 211] width 104 height 1030
click at [1105, 740] on span "Save All Changes" at bounding box center [1124, 746] width 69 height 10
click at [49, 194] on link "Setup" at bounding box center [42, 194] width 23 height 10
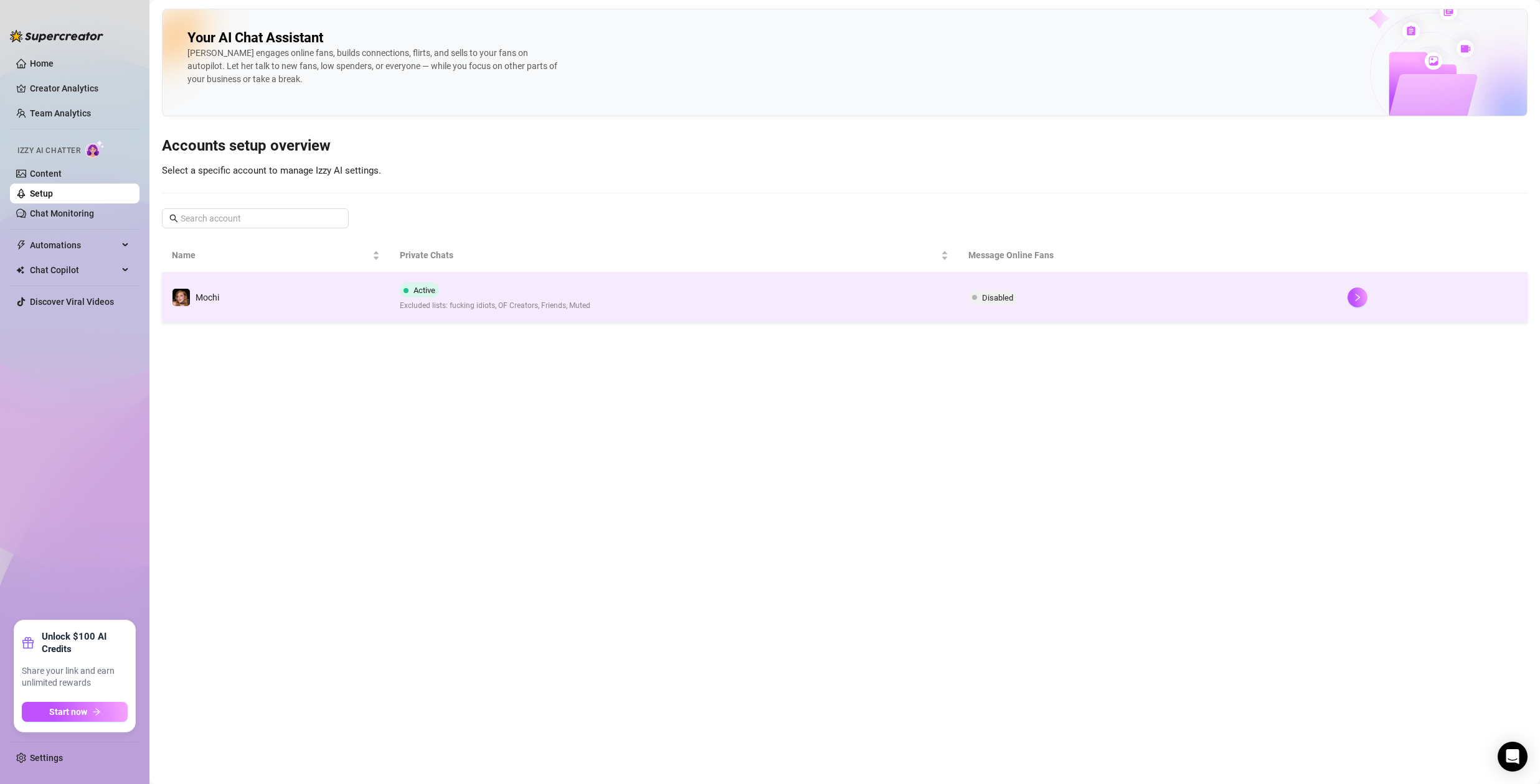
click at [738, 305] on td "Active Excluded lists: fucking idiots, OF Creators, Friends, Muted" at bounding box center [674, 298] width 569 height 50
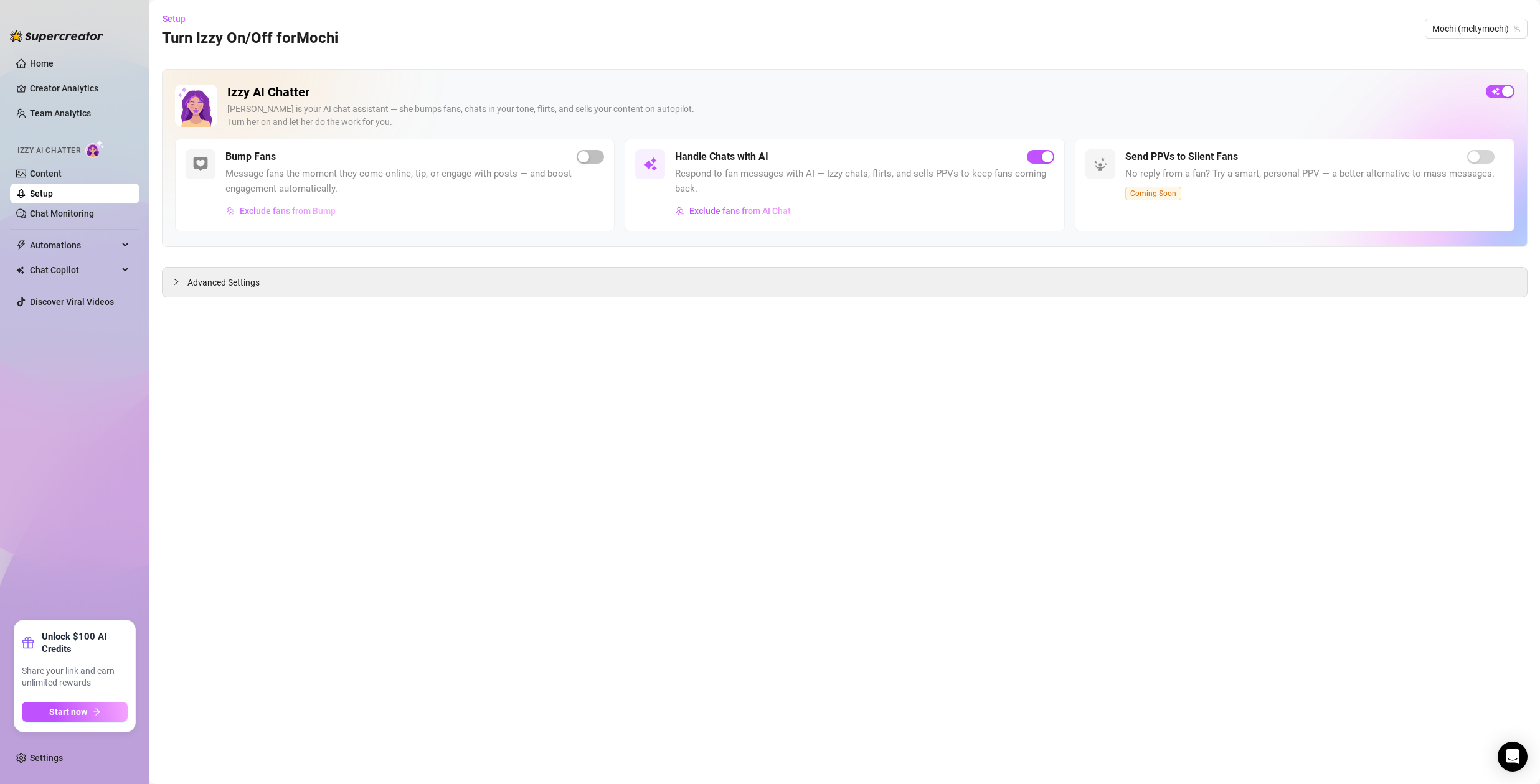
click at [307, 211] on span "Exclude fans from Bump" at bounding box center [288, 211] width 96 height 10
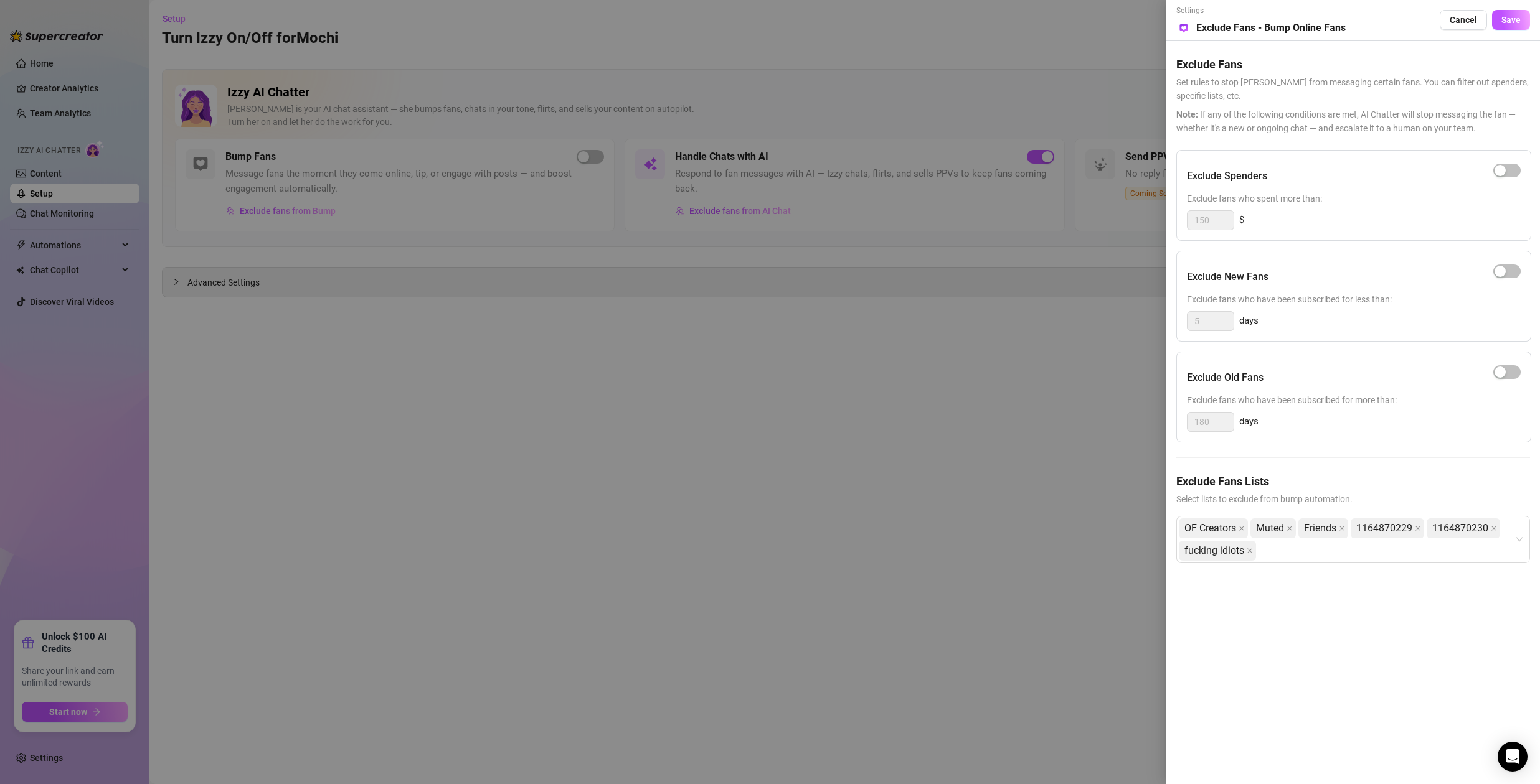
click at [770, 239] on div at bounding box center [770, 392] width 1540 height 784
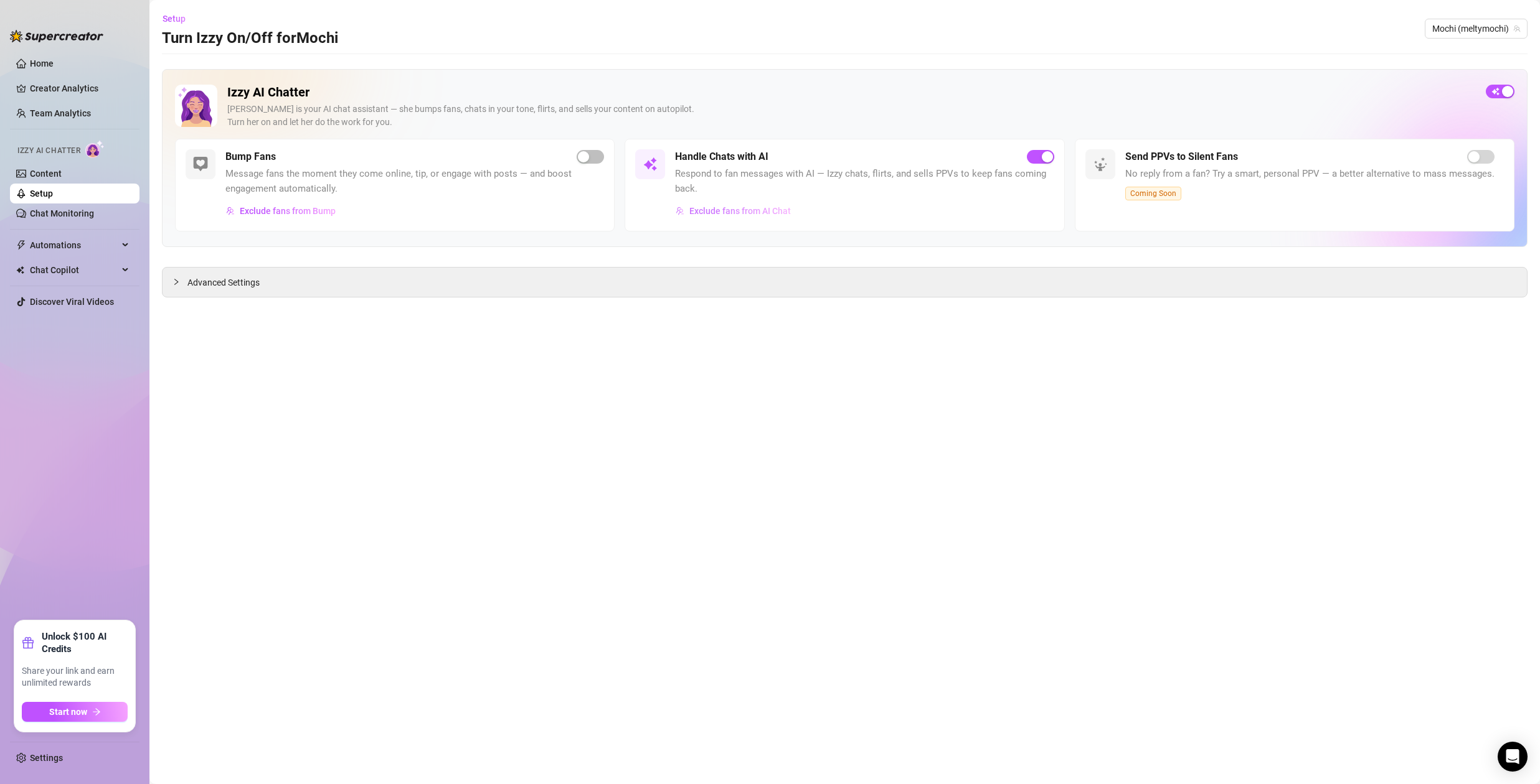
click at [766, 215] on span "Exclude fans from AI Chat" at bounding box center [740, 211] width 101 height 10
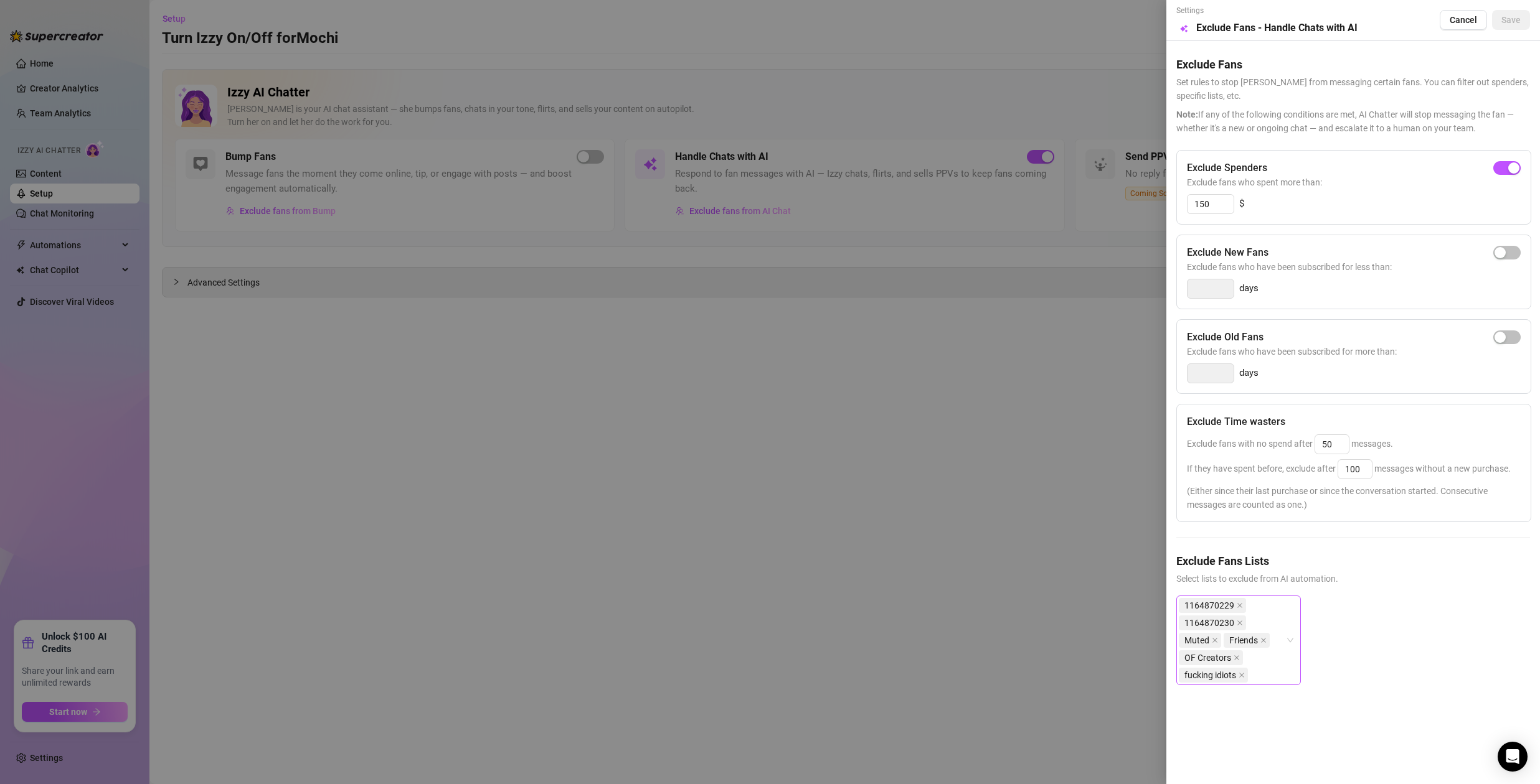
click at [1294, 639] on div "1164870229 1164870230 Muted Friends OF Creators fucking idiots" at bounding box center [1239, 641] width 125 height 90
click at [421, 499] on div at bounding box center [770, 392] width 1540 height 784
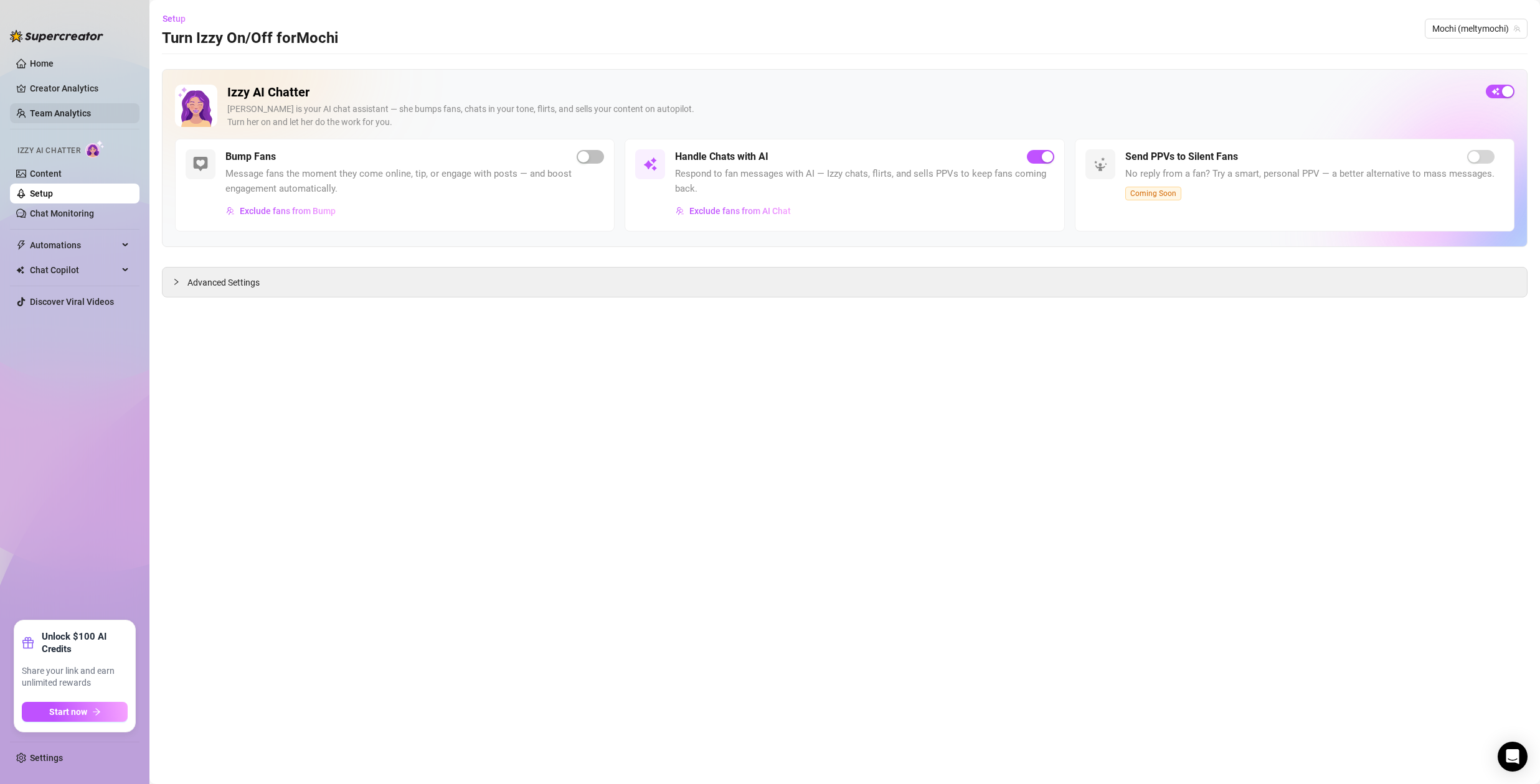
click at [63, 118] on link "Team Analytics" at bounding box center [60, 114] width 61 height 10
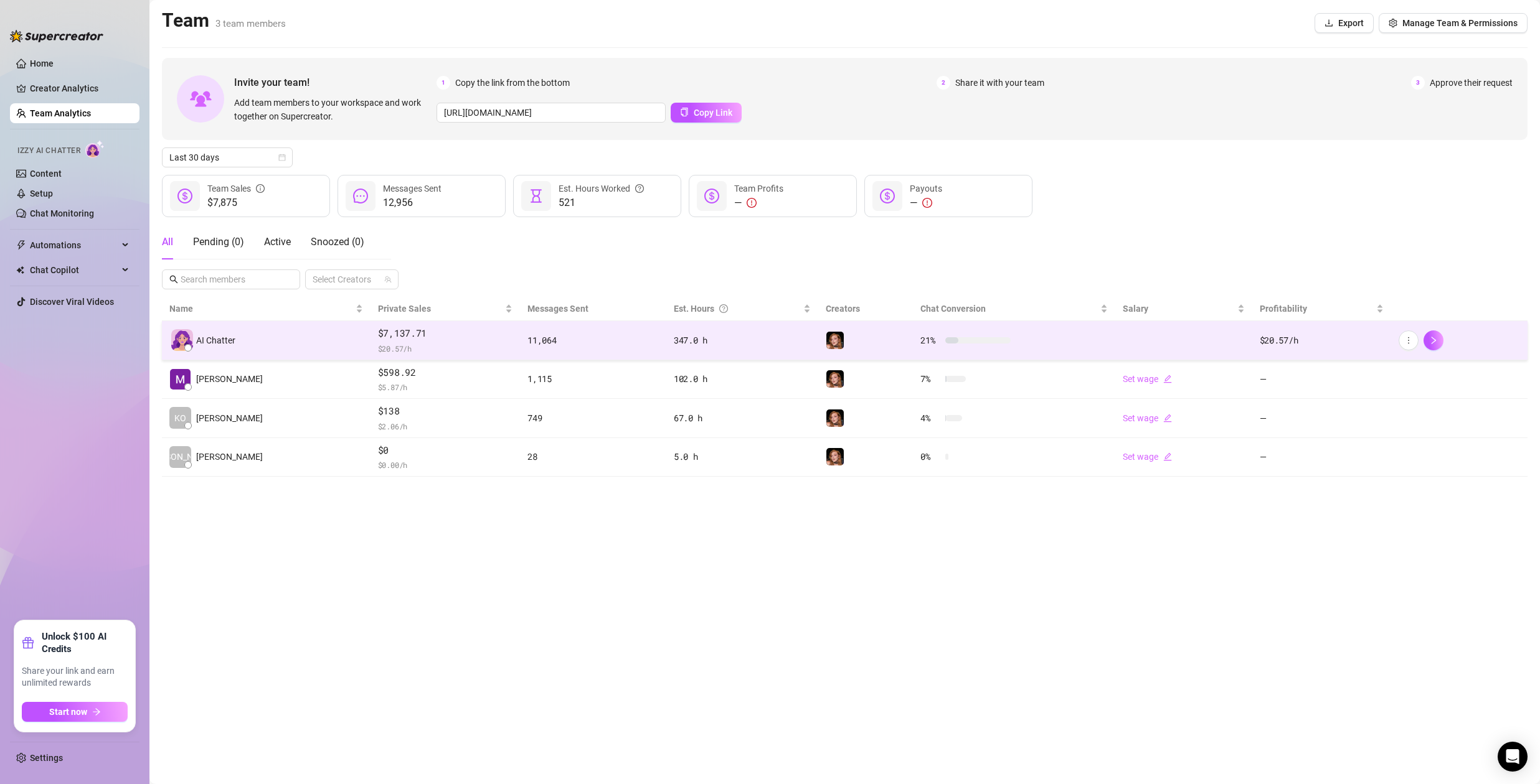
click at [416, 345] on span "$ 20.57 /h" at bounding box center [446, 348] width 135 height 12
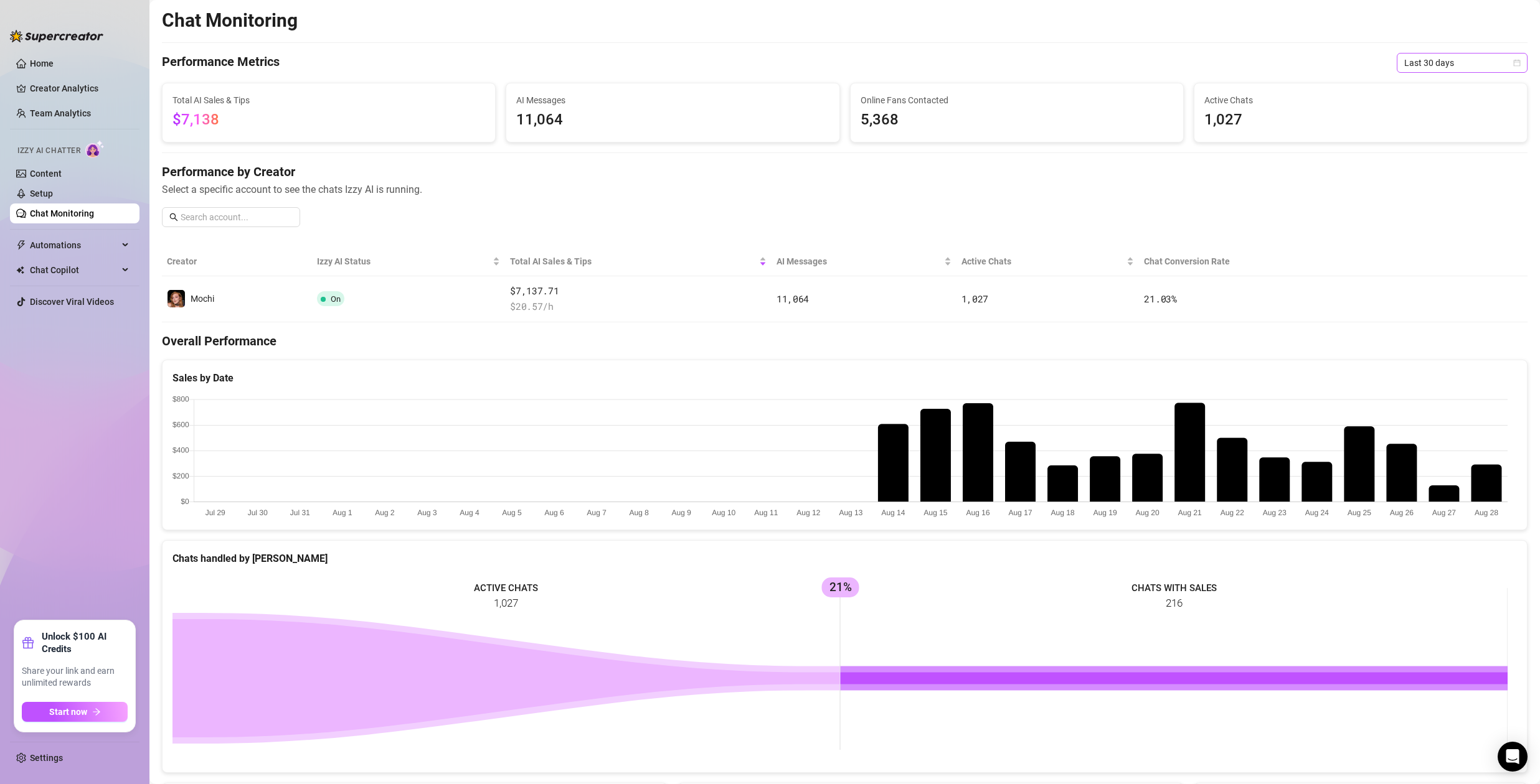
click at [1469, 59] on span "Last 30 days" at bounding box center [1462, 62] width 116 height 19
click at [1432, 125] on div "Last 30 days" at bounding box center [1453, 127] width 111 height 13
click at [1207, 124] on span "1,027" at bounding box center [1360, 120] width 313 height 24
click at [76, 108] on link "Team Analytics" at bounding box center [60, 114] width 61 height 10
